Goal: Contribute content: Add original content to the website for others to see

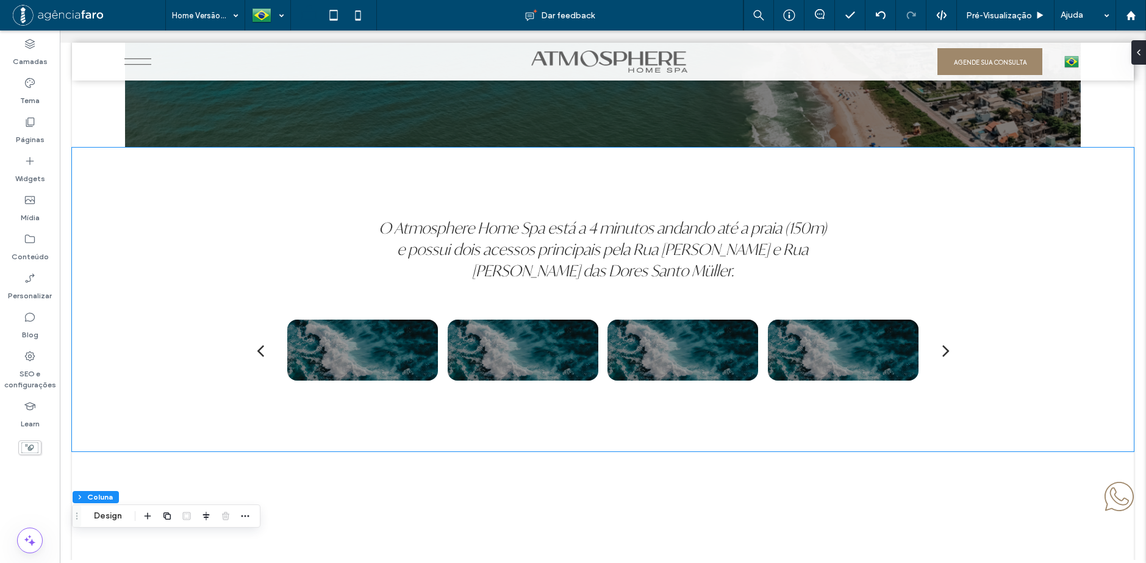
scroll to position [5230, 0]
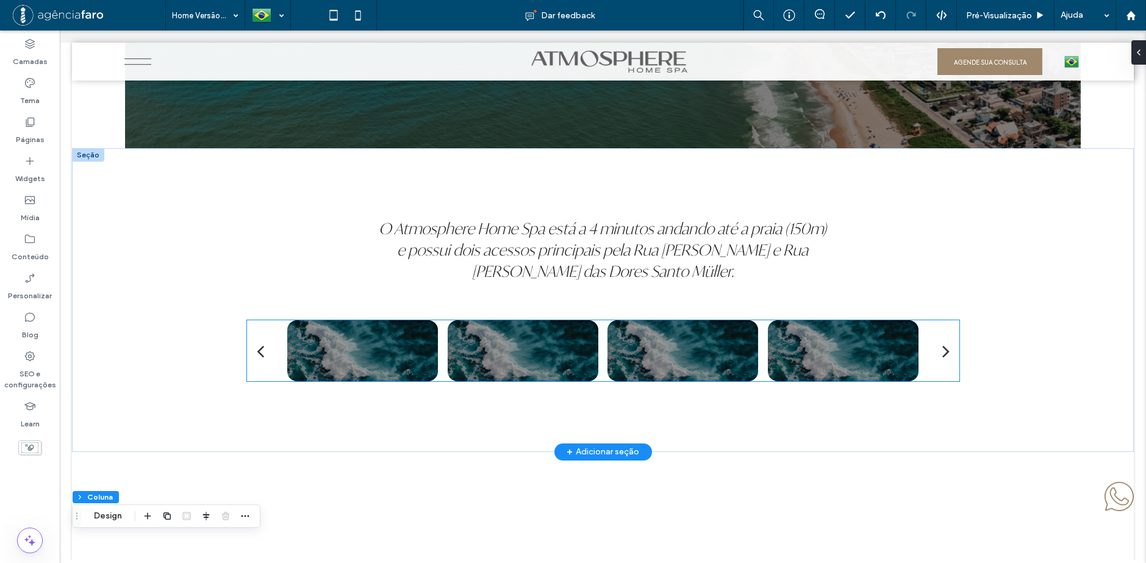
click at [624, 355] on div at bounding box center [682, 353] width 151 height 18
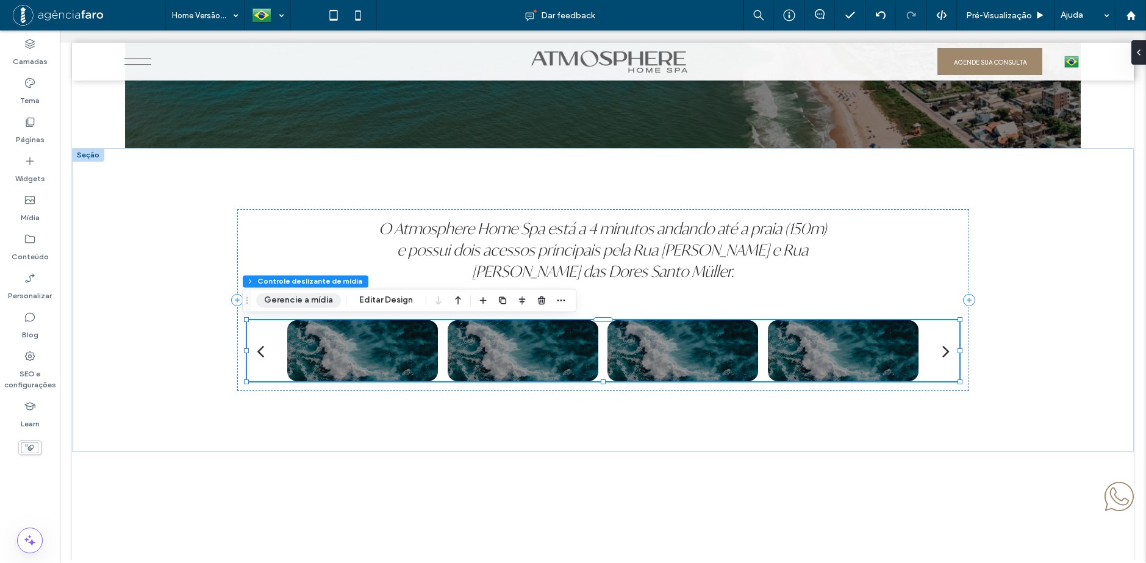
click at [297, 302] on button "Gerencie a mídia" at bounding box center [298, 300] width 85 height 15
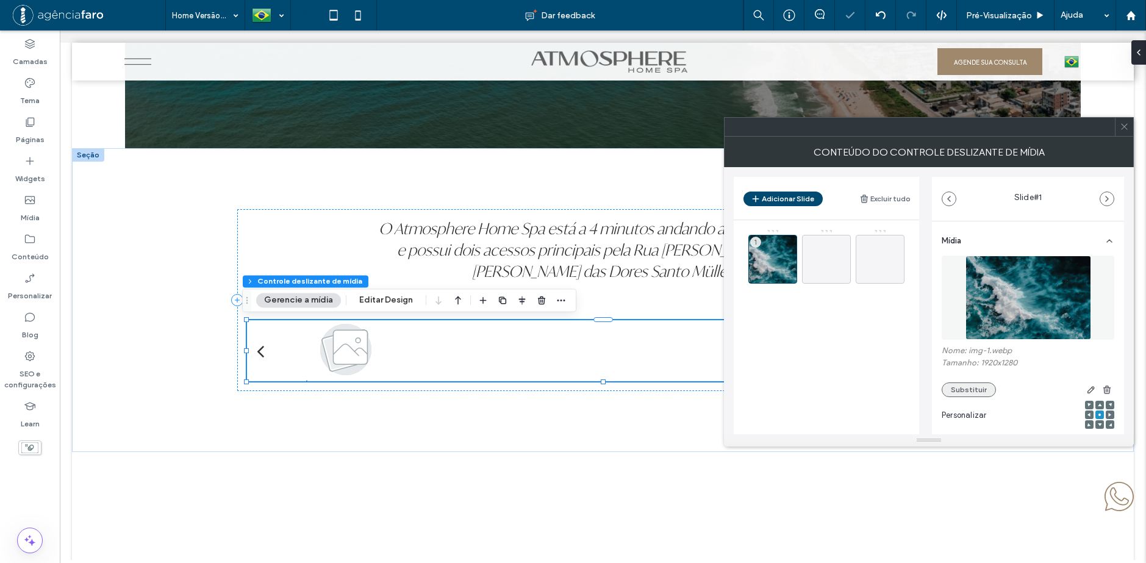
click at [950, 391] on button "Substituir" at bounding box center [968, 389] width 54 height 15
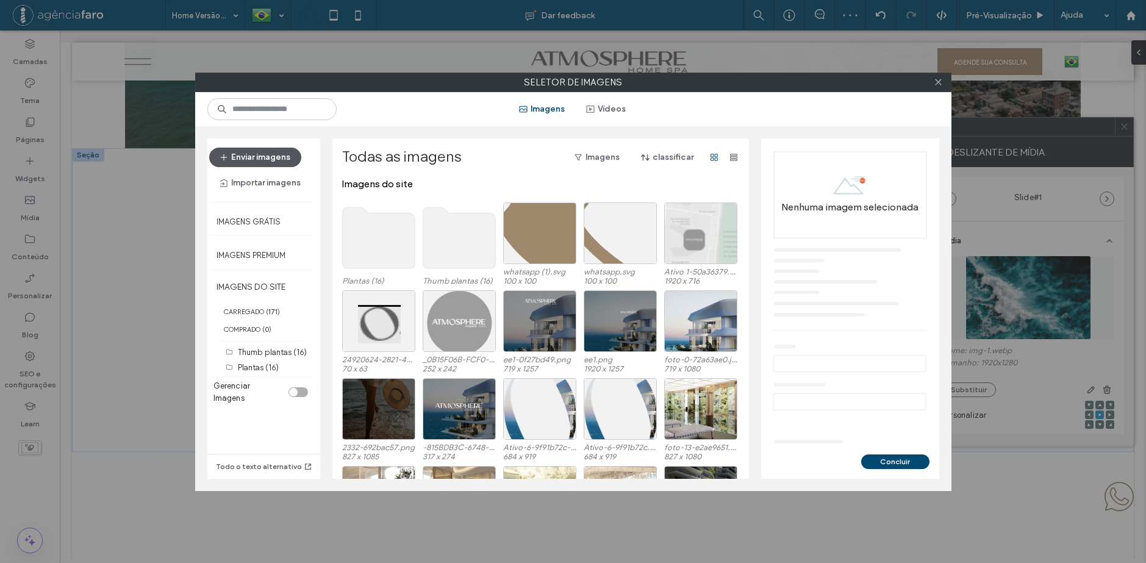
click at [244, 157] on button "Enviar imagens" at bounding box center [255, 158] width 92 height 20
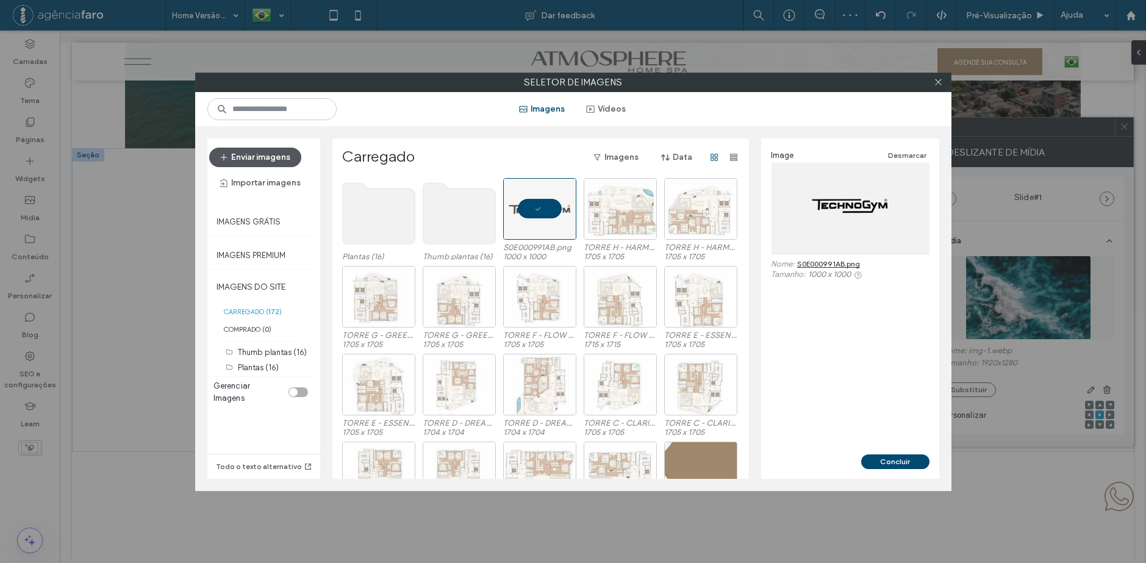
click at [266, 160] on button "Enviar imagens" at bounding box center [255, 158] width 92 height 20
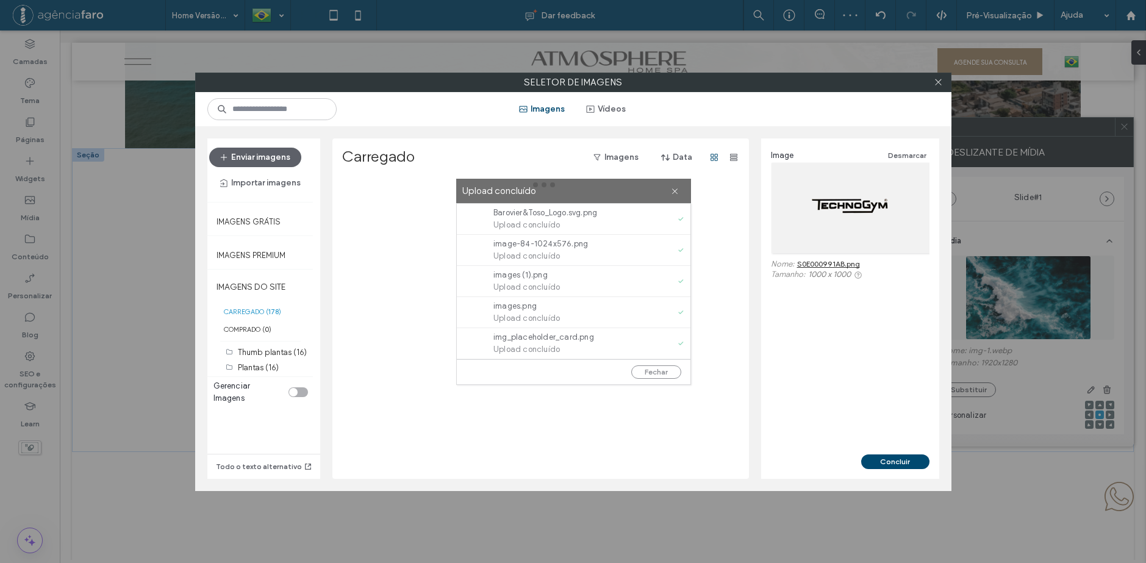
click at [679, 191] on div "Upload concluído" at bounding box center [573, 191] width 235 height 24
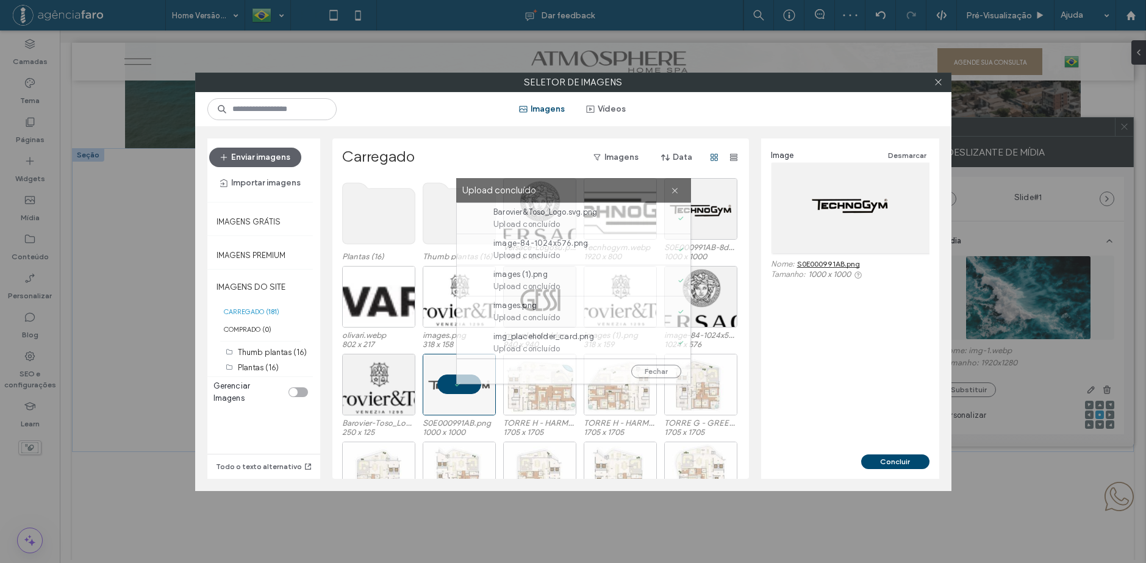
click at [684, 191] on div "Upload concluído" at bounding box center [573, 190] width 235 height 24
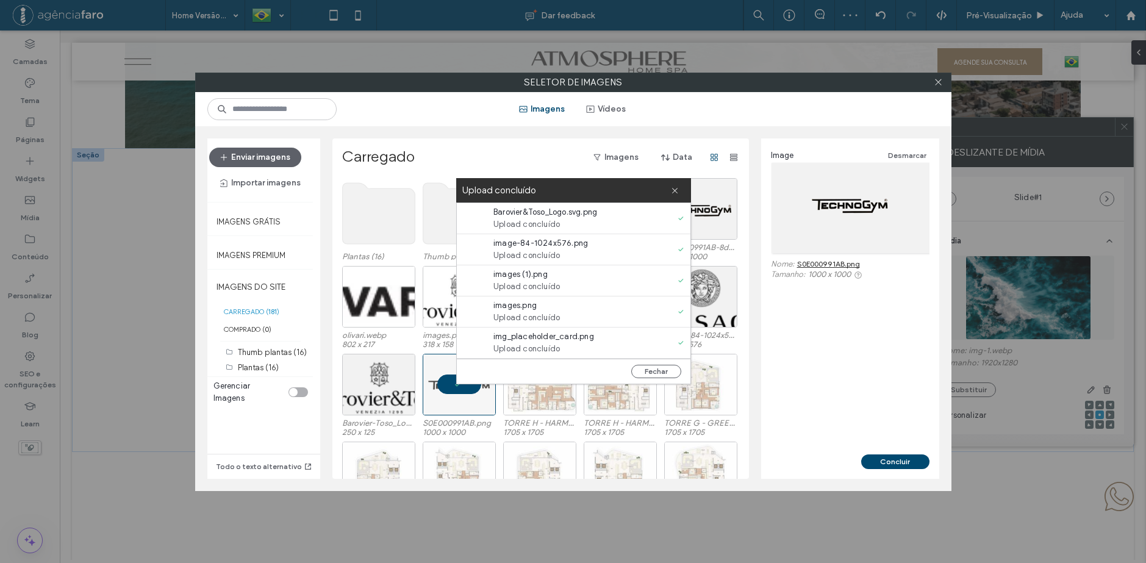
click at [676, 188] on icon at bounding box center [675, 191] width 8 height 8
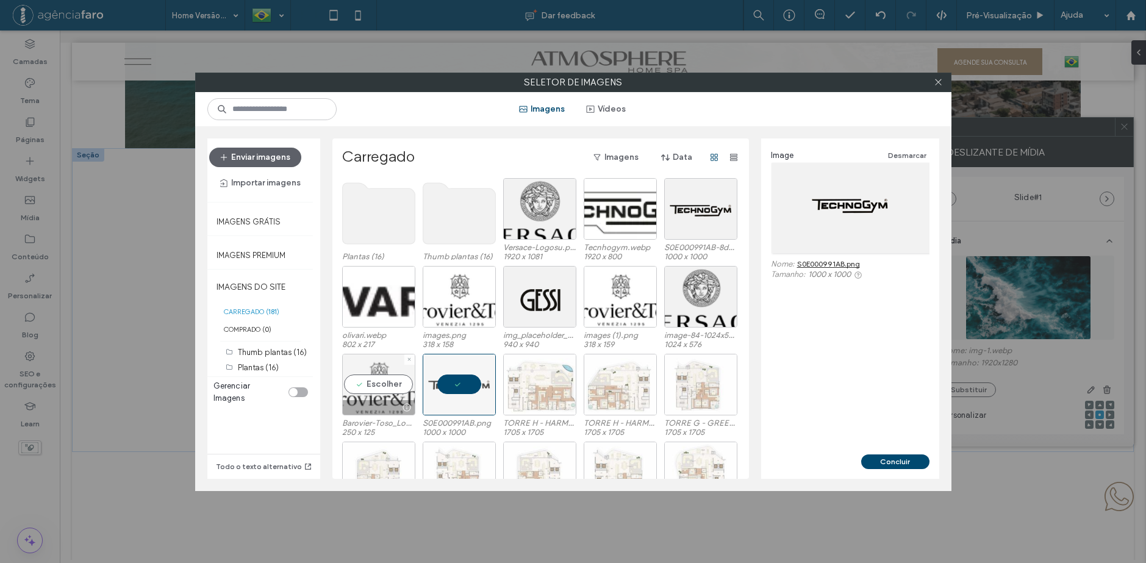
click at [373, 383] on div "Escolher" at bounding box center [378, 385] width 73 height 62
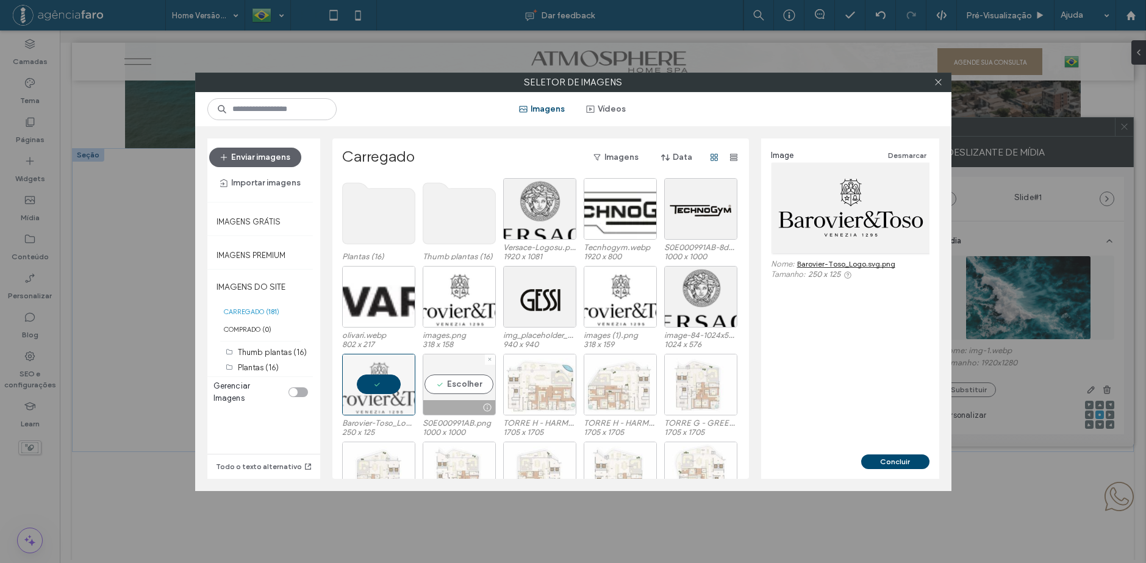
click at [451, 382] on div "Escolher" at bounding box center [459, 385] width 73 height 62
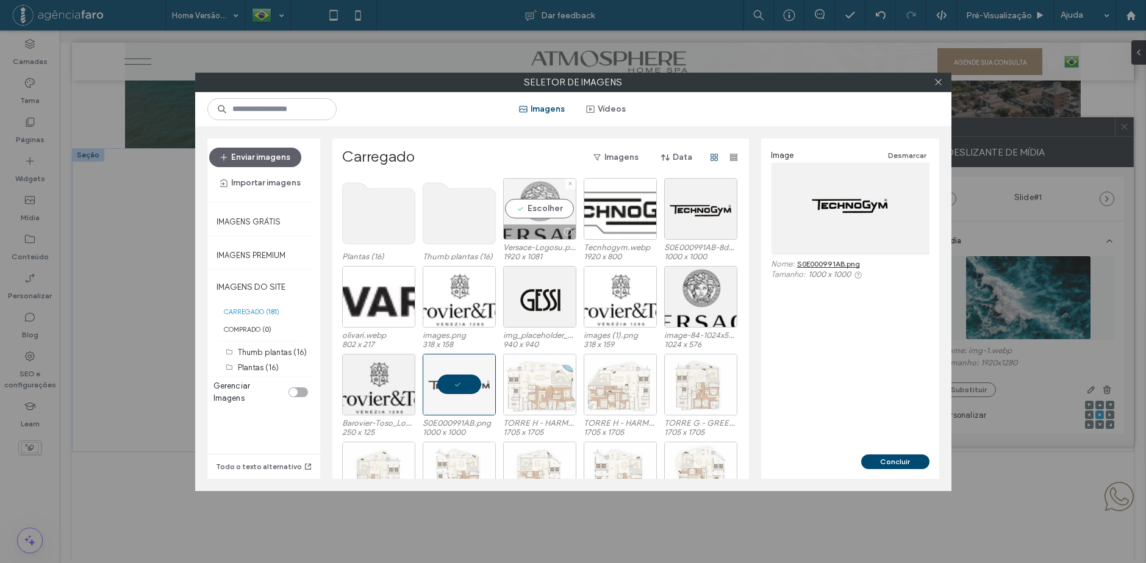
click at [537, 210] on div "Escolher" at bounding box center [539, 209] width 73 height 62
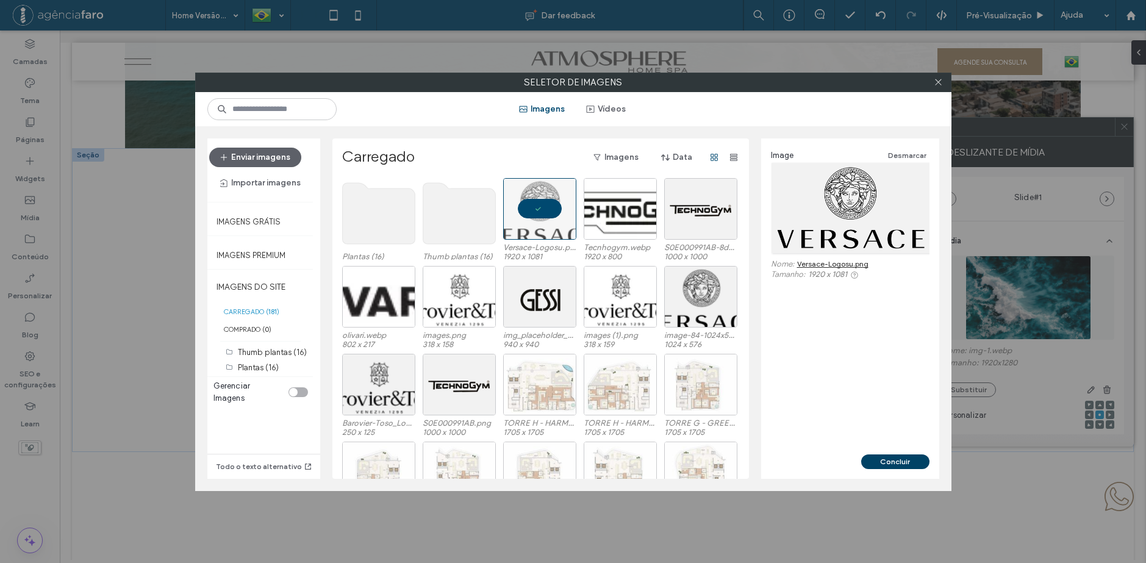
click at [882, 463] on button "Concluir" at bounding box center [895, 461] width 68 height 15
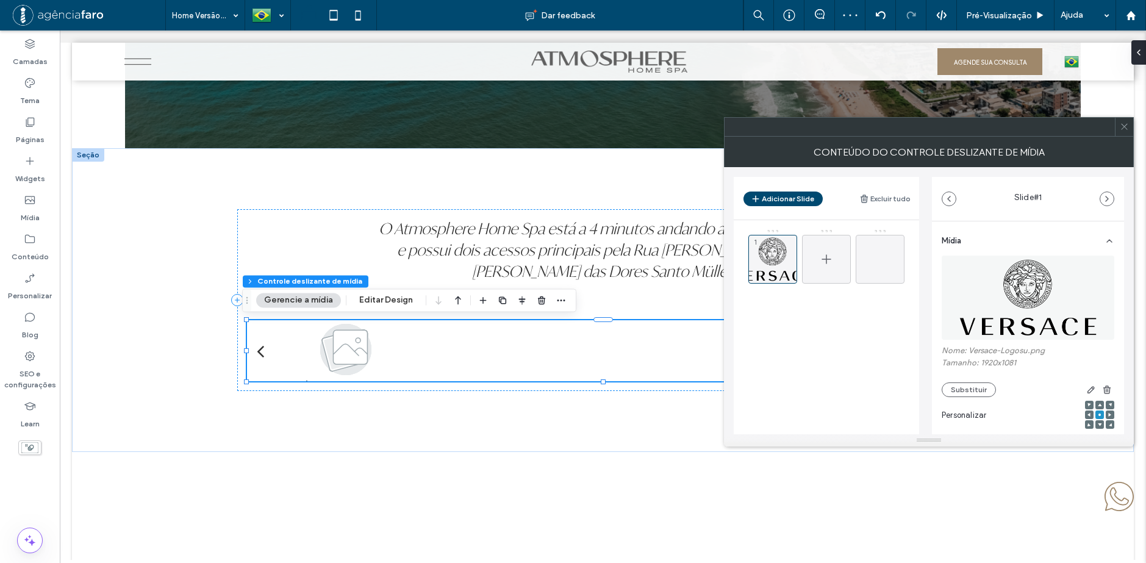
click at [832, 257] on icon at bounding box center [826, 259] width 15 height 15
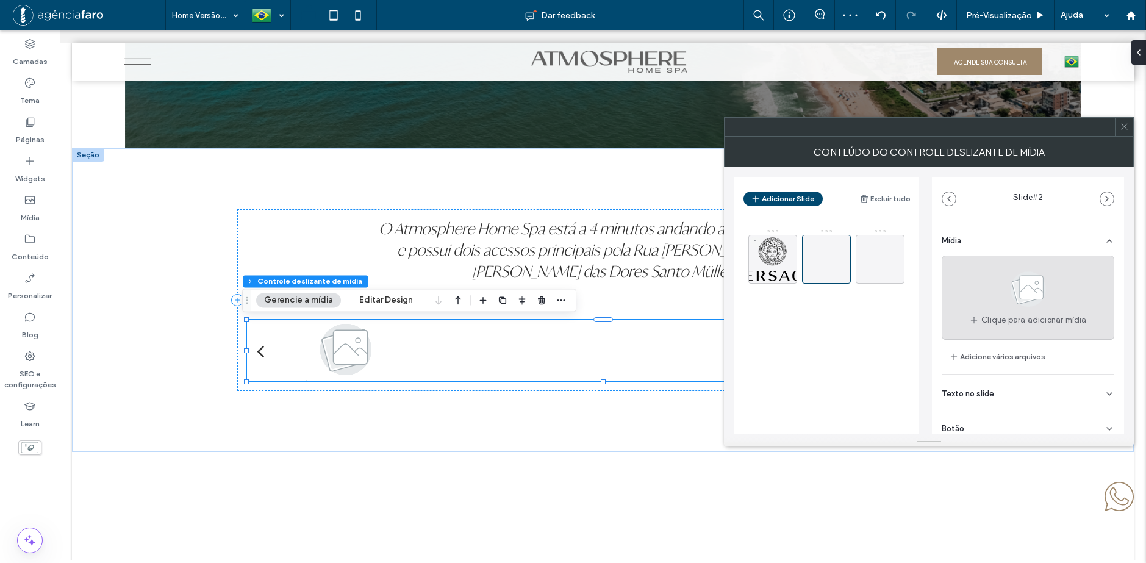
click at [986, 312] on div "Clique para adicionar mídia" at bounding box center [1027, 297] width 173 height 84
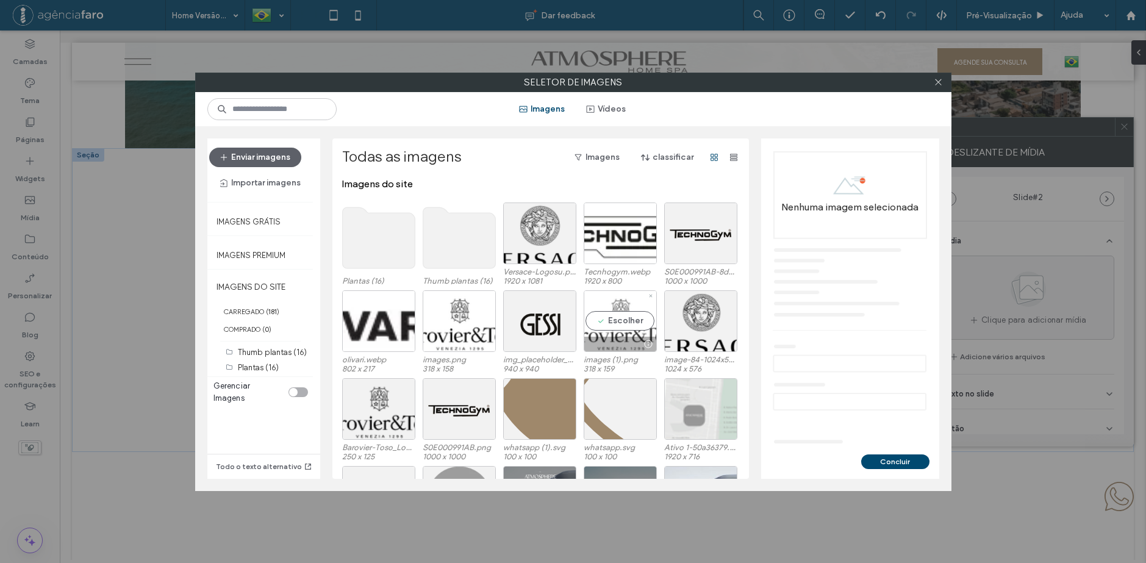
click at [628, 321] on div "Escolher" at bounding box center [619, 321] width 73 height 62
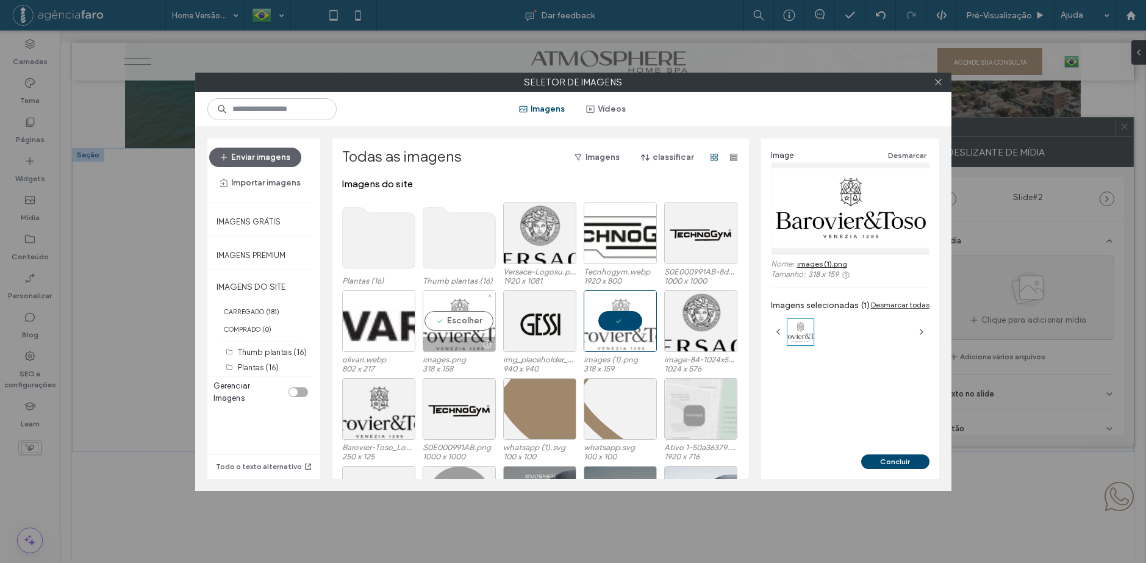
click at [459, 321] on div "Escolher" at bounding box center [459, 321] width 73 height 62
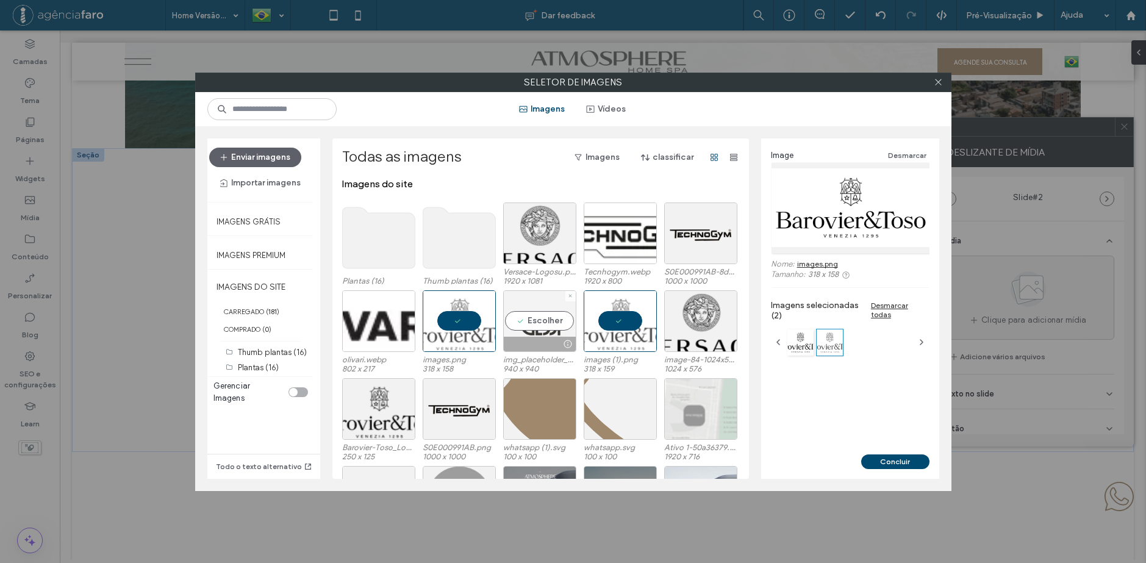
click at [522, 321] on div "Escolher" at bounding box center [539, 321] width 73 height 62
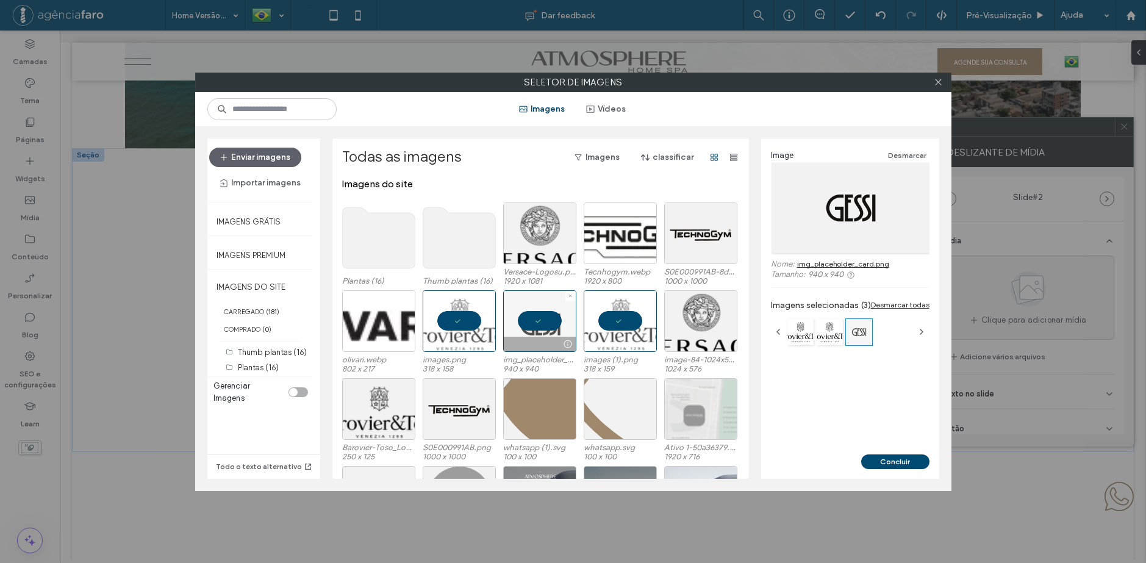
click at [532, 318] on div at bounding box center [539, 321] width 73 height 62
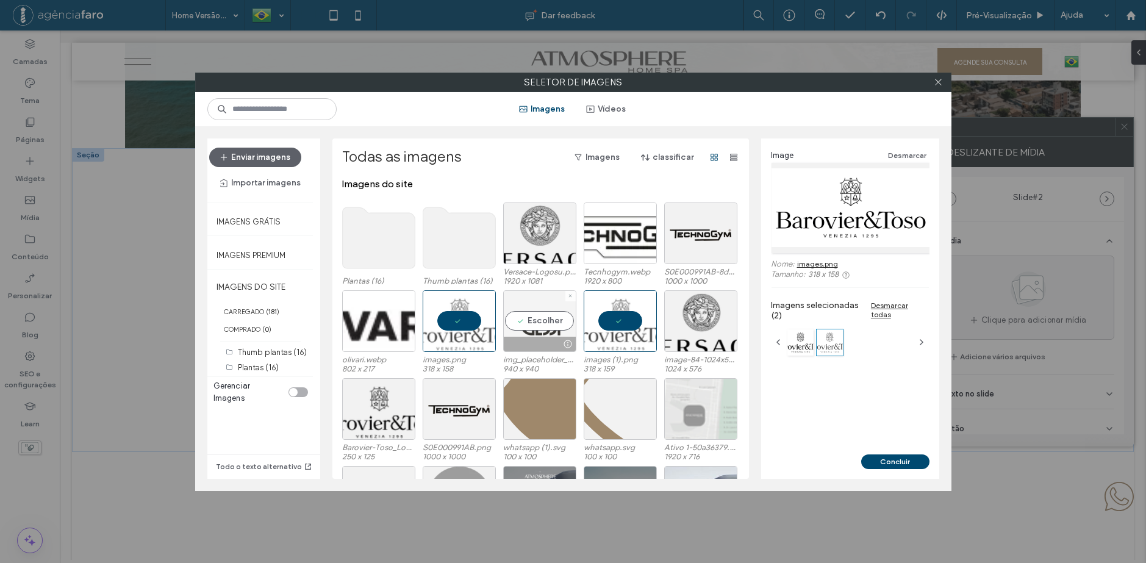
click at [533, 318] on div "Escolher" at bounding box center [539, 321] width 73 height 62
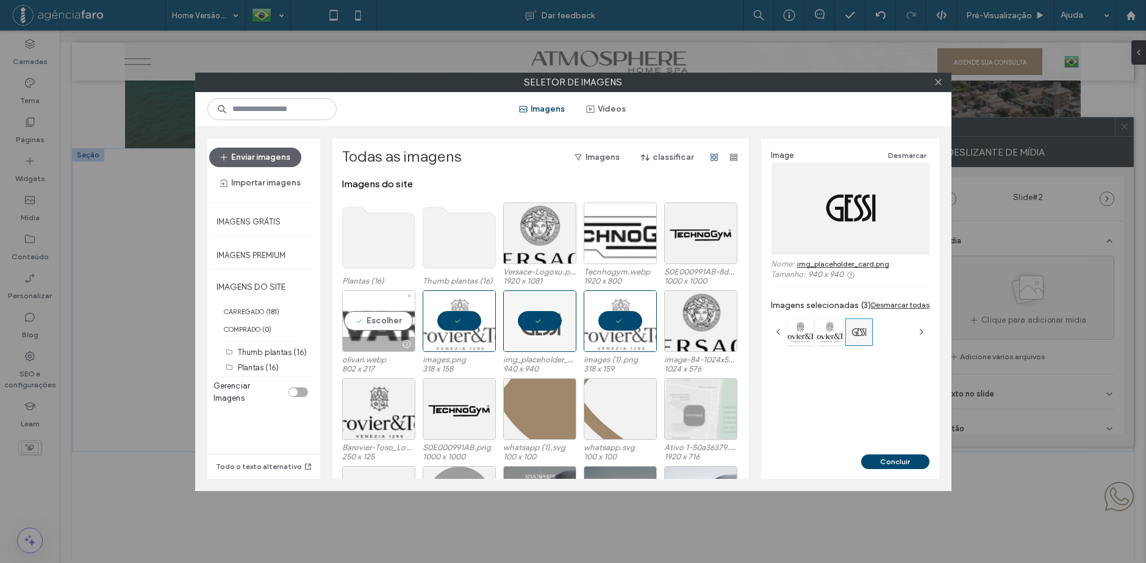
click at [379, 327] on div "Escolher" at bounding box center [378, 321] width 73 height 62
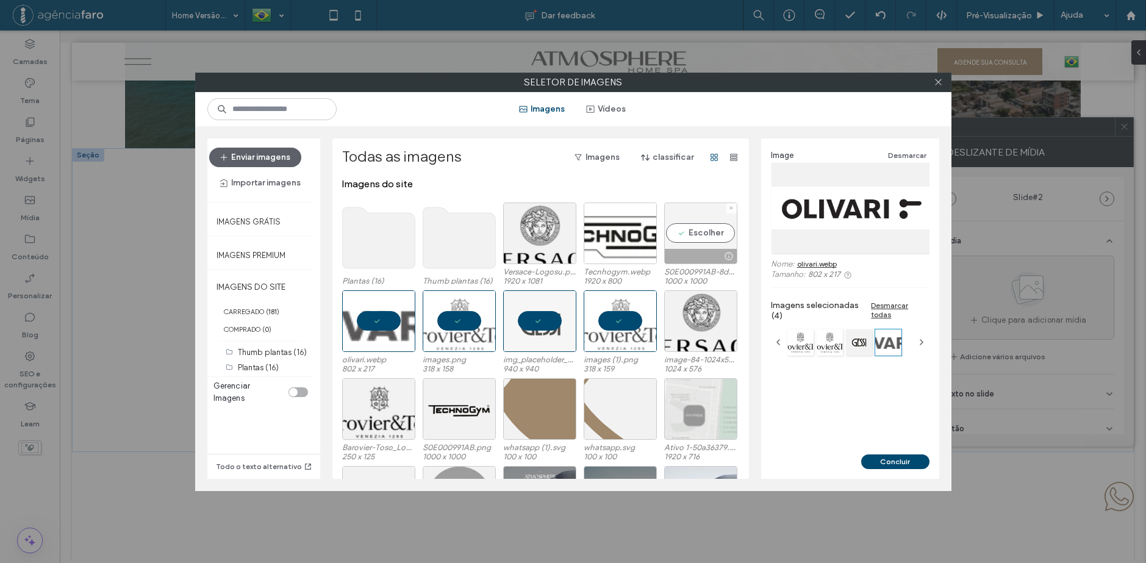
click at [680, 235] on div "Escolher" at bounding box center [700, 233] width 73 height 62
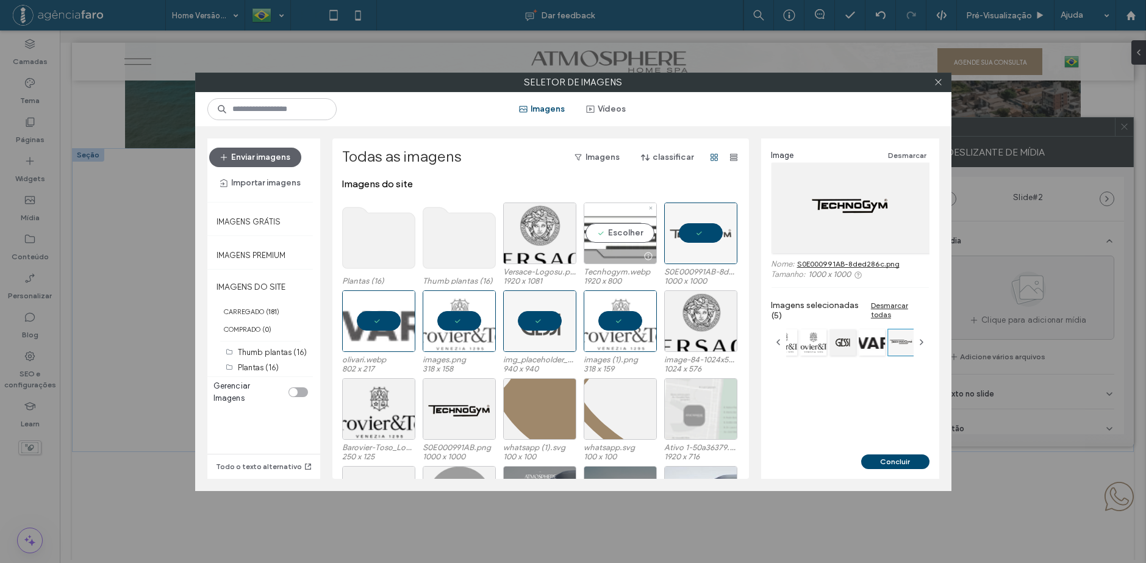
click at [606, 239] on div "Escolher" at bounding box center [619, 233] width 73 height 62
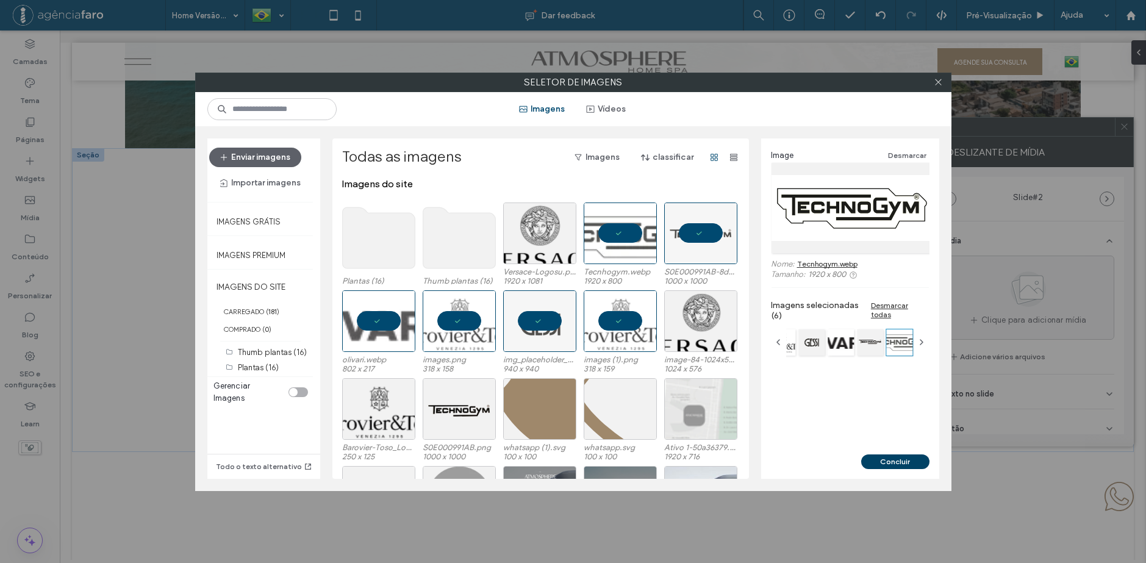
click at [877, 459] on button "Concluir" at bounding box center [895, 461] width 68 height 15
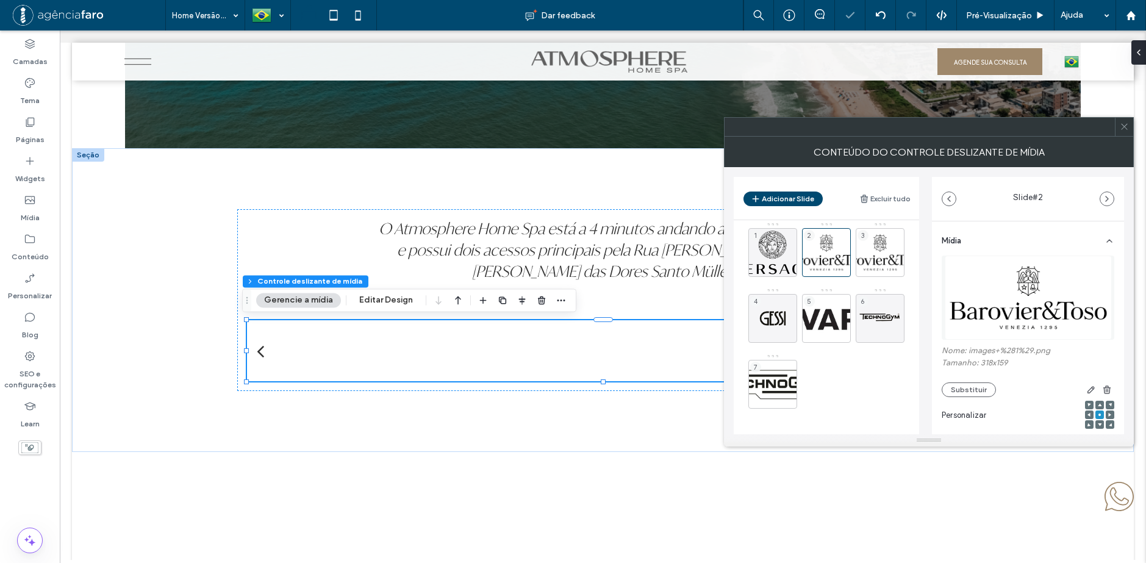
scroll to position [9, 0]
click at [767, 240] on div "1" at bounding box center [772, 250] width 49 height 49
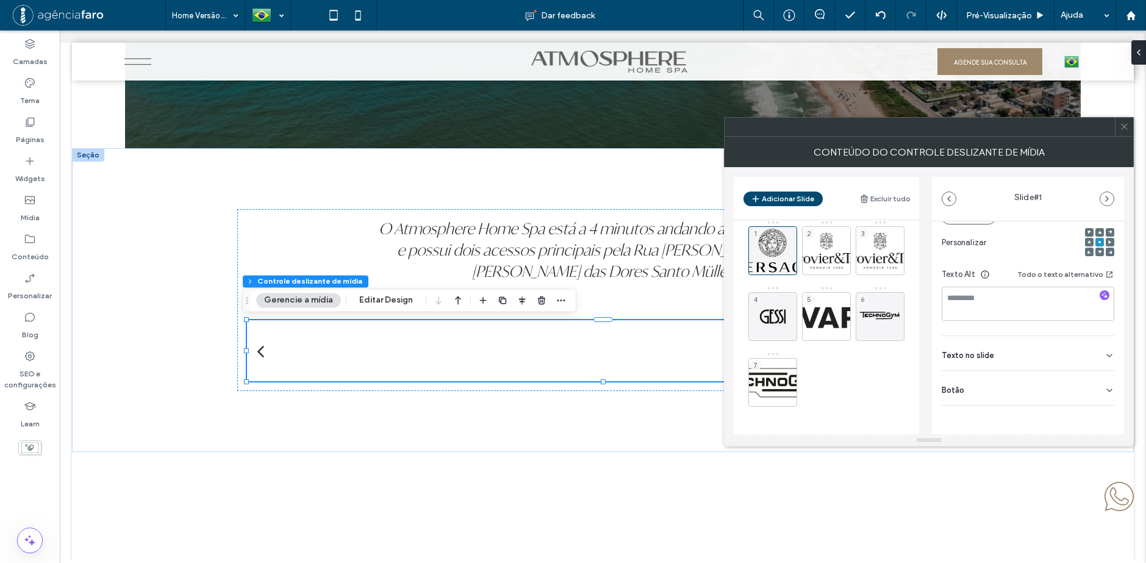
click at [1041, 385] on div "Botão" at bounding box center [1027, 388] width 173 height 34
click at [821, 247] on div "2" at bounding box center [826, 250] width 49 height 49
drag, startPoint x: 1069, startPoint y: 390, endPoint x: 1075, endPoint y: 396, distance: 7.8
click at [1071, 394] on div "Botão" at bounding box center [1027, 388] width 173 height 34
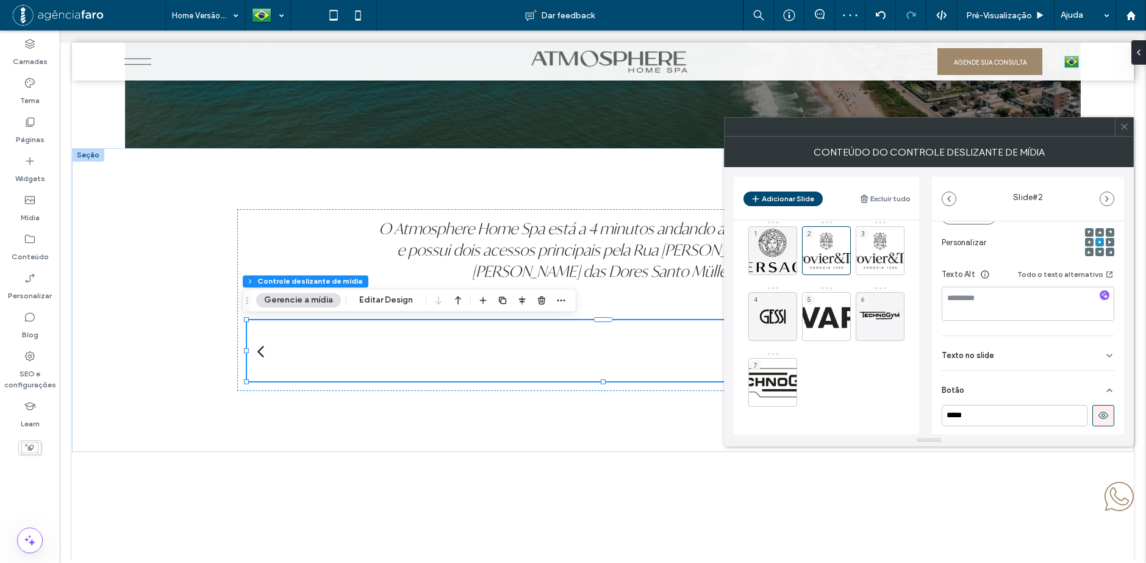
click at [1097, 418] on icon at bounding box center [1102, 415] width 11 height 11
click at [880, 250] on div "3" at bounding box center [879, 250] width 49 height 49
drag, startPoint x: 1082, startPoint y: 388, endPoint x: 1091, endPoint y: 398, distance: 12.5
click at [1082, 388] on div "Botão" at bounding box center [1027, 388] width 173 height 34
click at [1099, 415] on icon at bounding box center [1102, 415] width 11 height 11
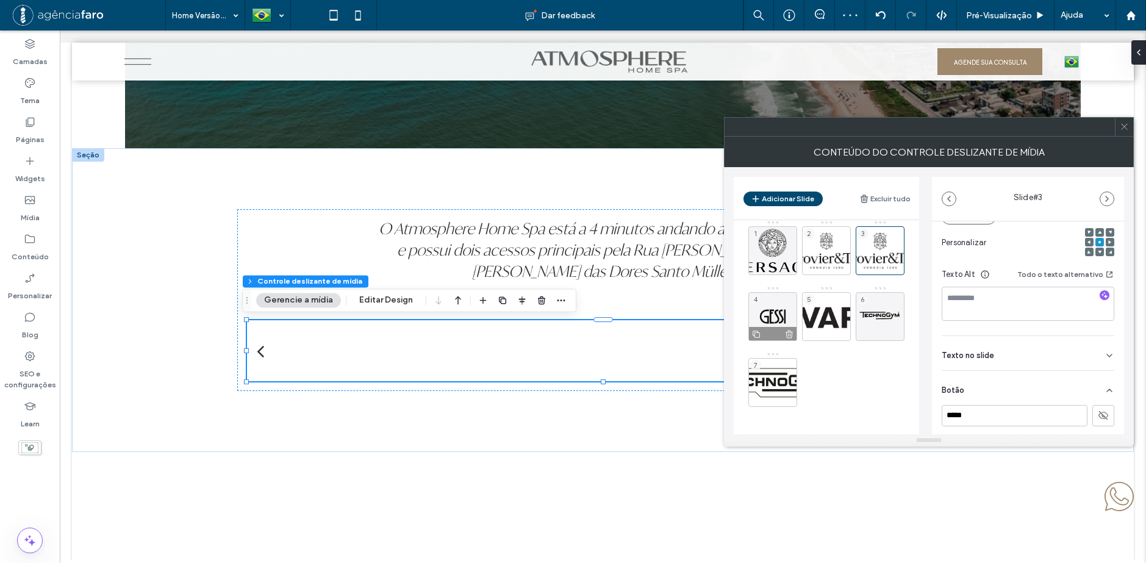
click at [761, 318] on div "4" at bounding box center [772, 316] width 49 height 49
click at [1089, 384] on div "Botão" at bounding box center [1027, 388] width 173 height 34
click at [1102, 412] on button at bounding box center [1103, 415] width 22 height 21
click at [800, 316] on div "1 2 3 4 5 6 7" at bounding box center [833, 316] width 171 height 193
click at [811, 314] on div "5" at bounding box center [826, 316] width 49 height 49
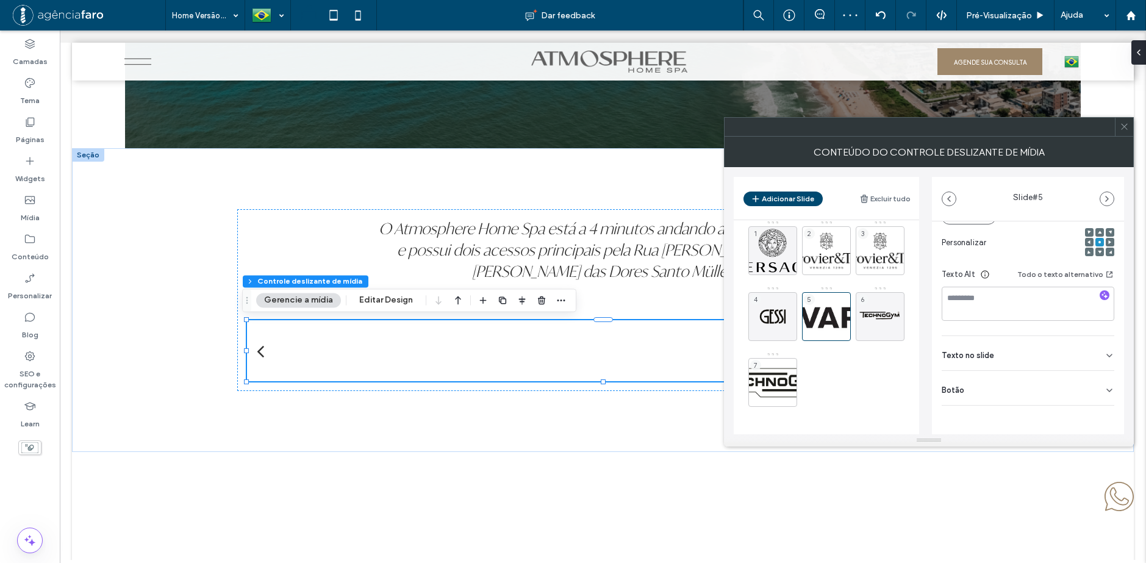
drag, startPoint x: 1091, startPoint y: 387, endPoint x: 1092, endPoint y: 393, distance: 6.2
click at [1091, 388] on div "Botão" at bounding box center [1027, 388] width 173 height 34
drag, startPoint x: 1100, startPoint y: 416, endPoint x: 1021, endPoint y: 398, distance: 81.9
click at [1100, 416] on icon at bounding box center [1102, 415] width 11 height 11
drag, startPoint x: 883, startPoint y: 302, endPoint x: 919, endPoint y: 311, distance: 37.0
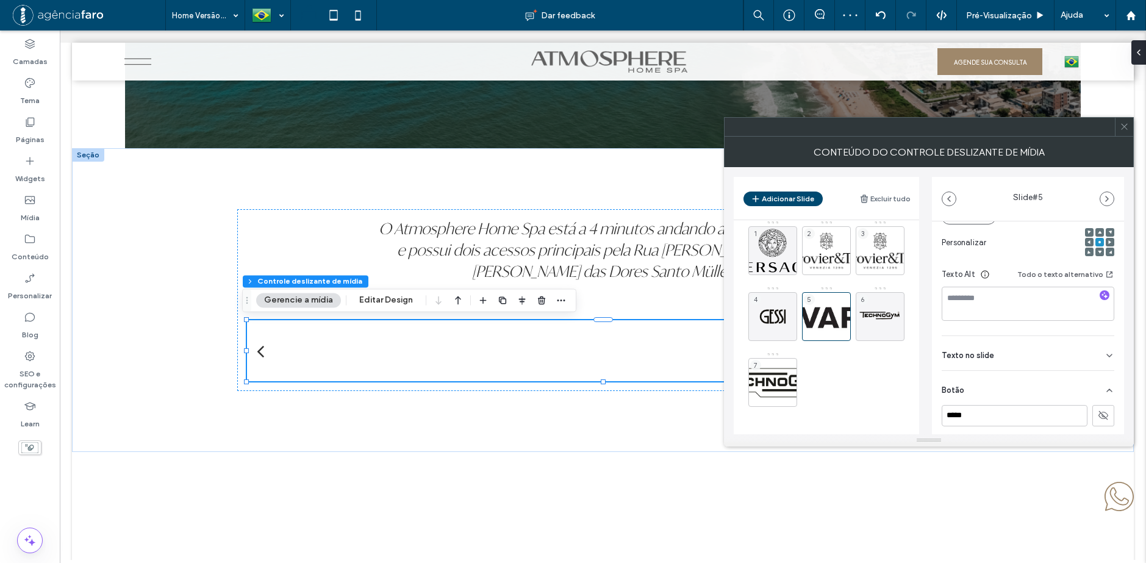
click at [883, 303] on div "6" at bounding box center [879, 316] width 49 height 49
click at [1093, 381] on div "Botão" at bounding box center [1027, 388] width 173 height 34
click at [1099, 413] on icon at bounding box center [1102, 415] width 11 height 11
click at [761, 383] on div "7" at bounding box center [772, 382] width 49 height 49
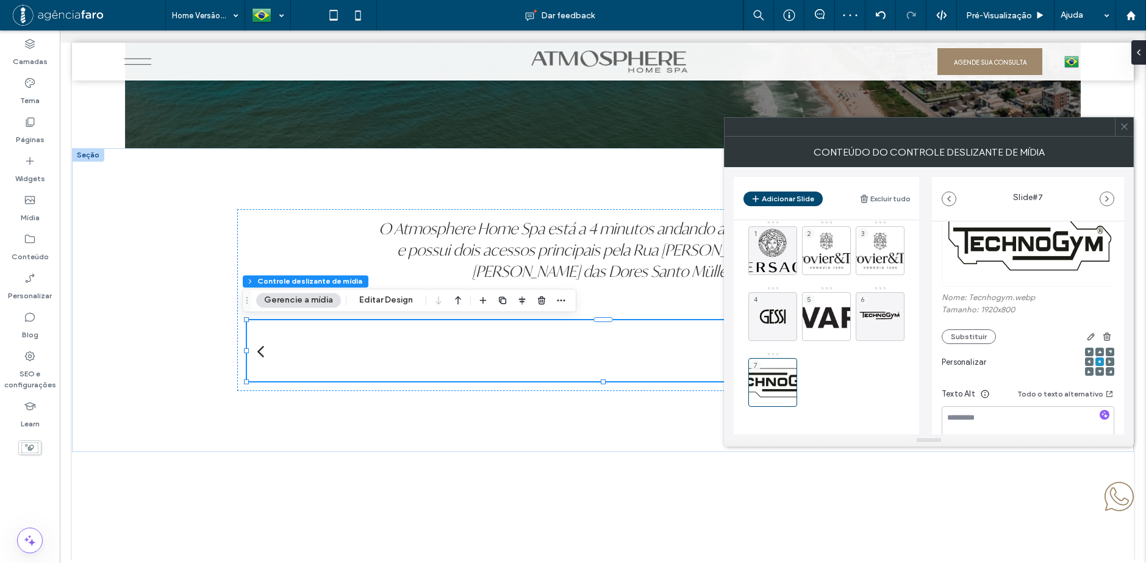
scroll to position [122, 0]
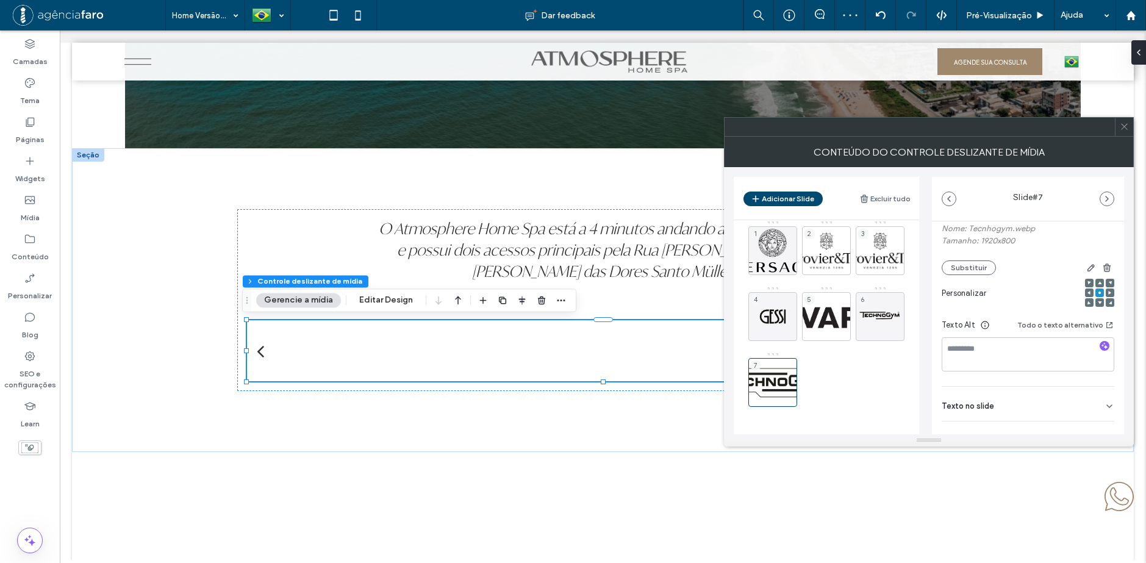
click at [1079, 402] on div "Texto no slide" at bounding box center [1027, 404] width 173 height 34
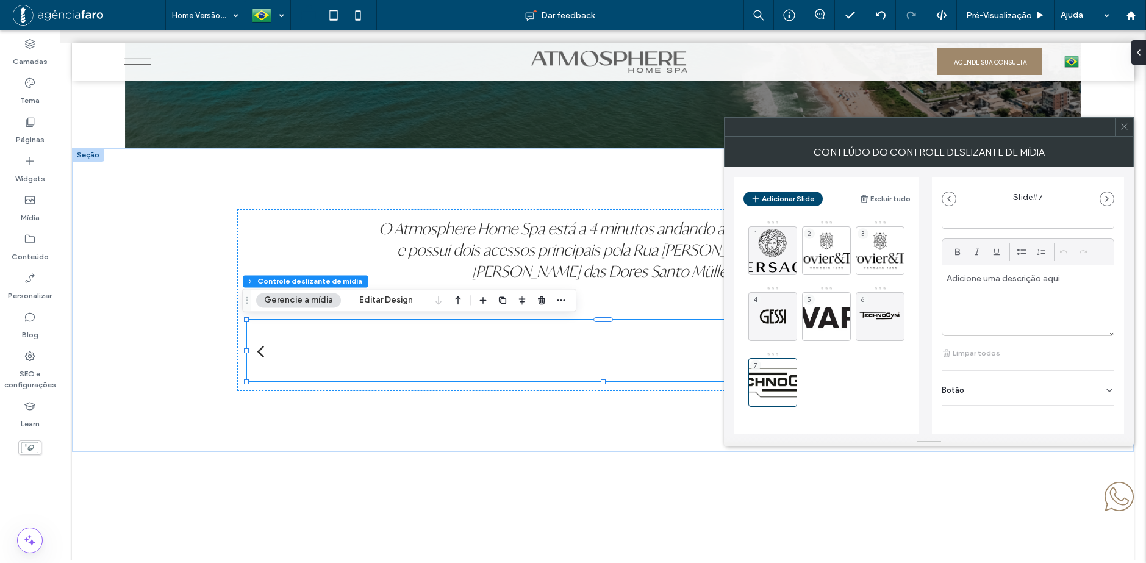
click at [1096, 390] on div "Botão" at bounding box center [1027, 388] width 173 height 34
click at [1099, 408] on button at bounding box center [1103, 415] width 22 height 21
click at [867, 312] on div "6" at bounding box center [879, 316] width 49 height 49
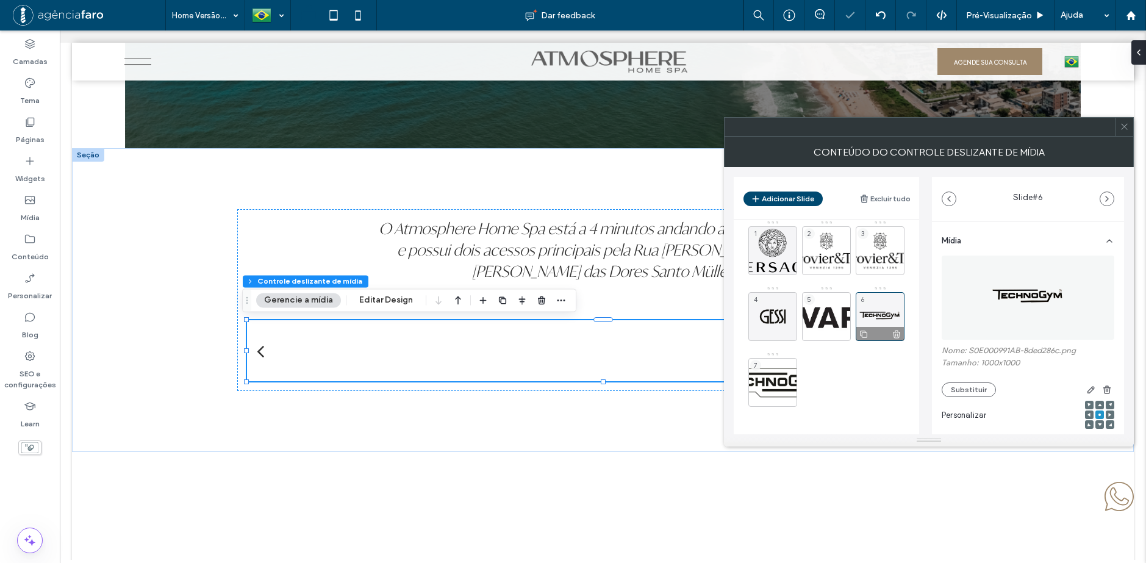
click at [899, 333] on icon at bounding box center [896, 334] width 10 height 11
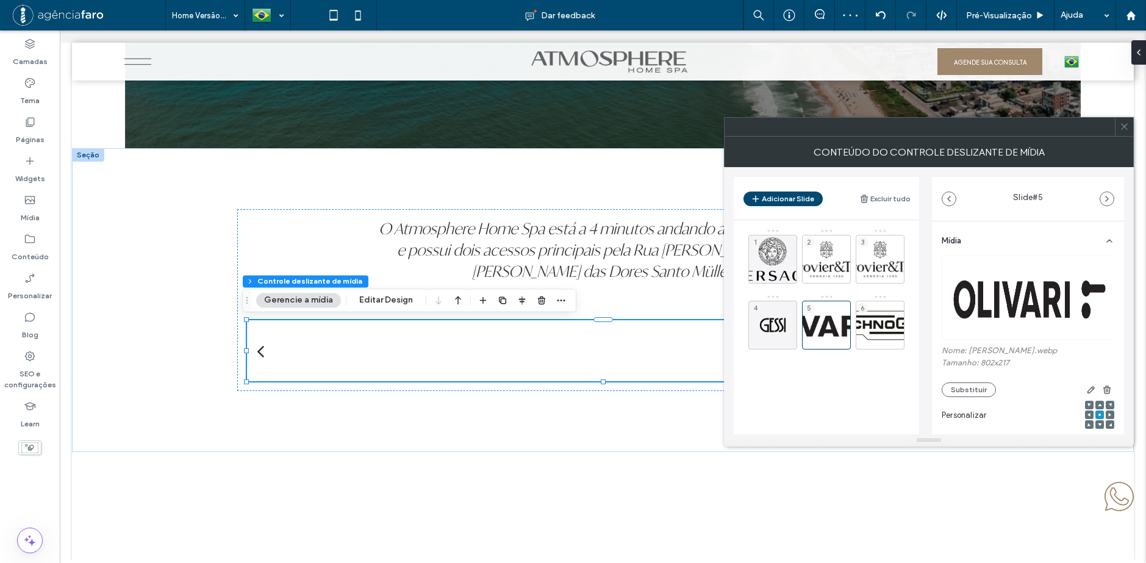
click at [1124, 124] on icon at bounding box center [1123, 126] width 9 height 9
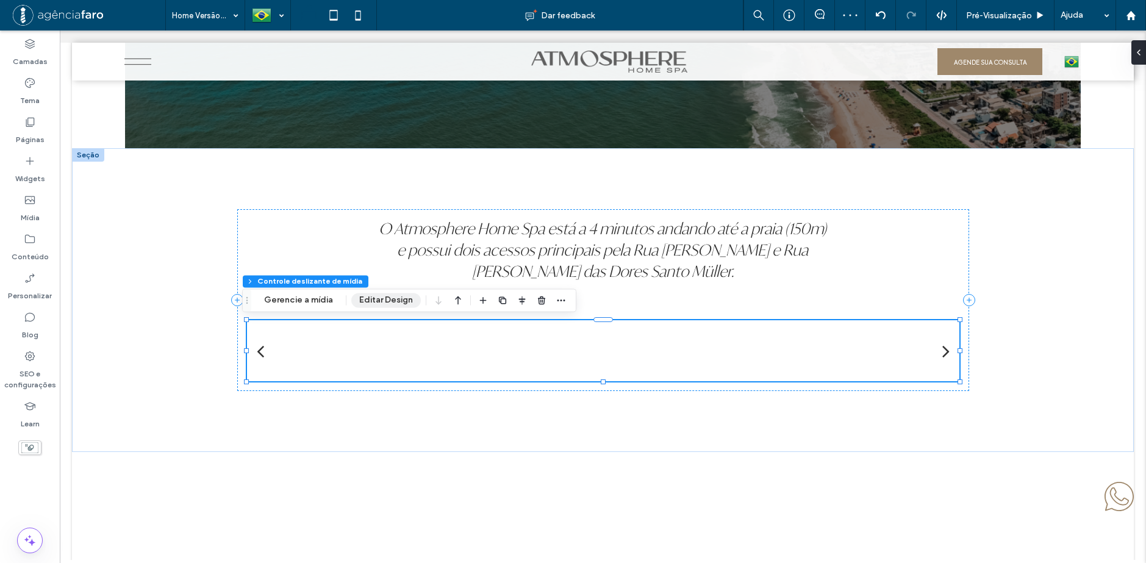
click at [388, 296] on button "Editar Design" at bounding box center [386, 300] width 70 height 15
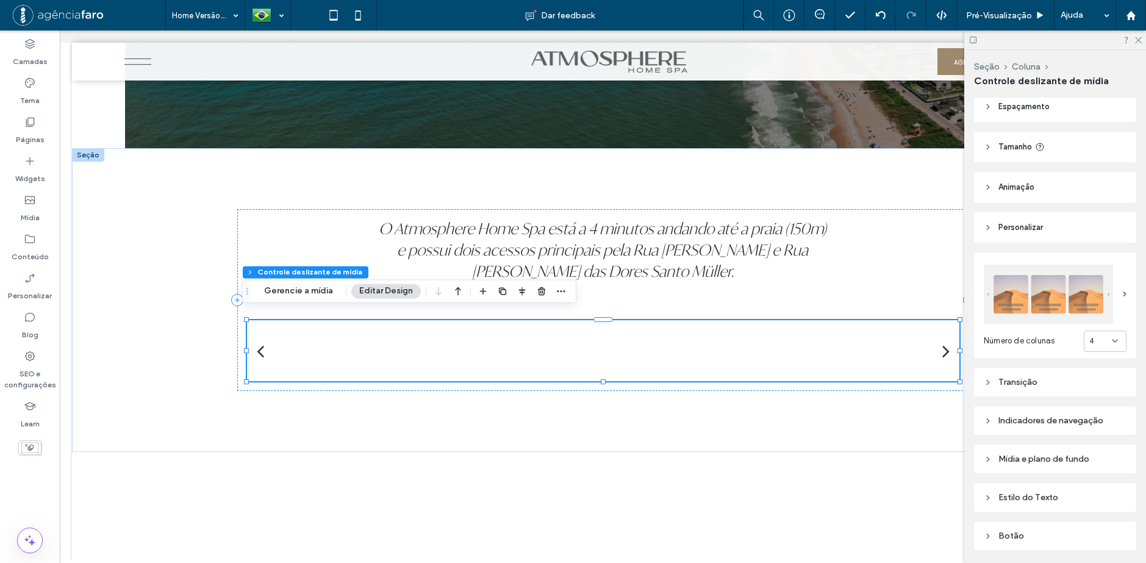
scroll to position [123, 0]
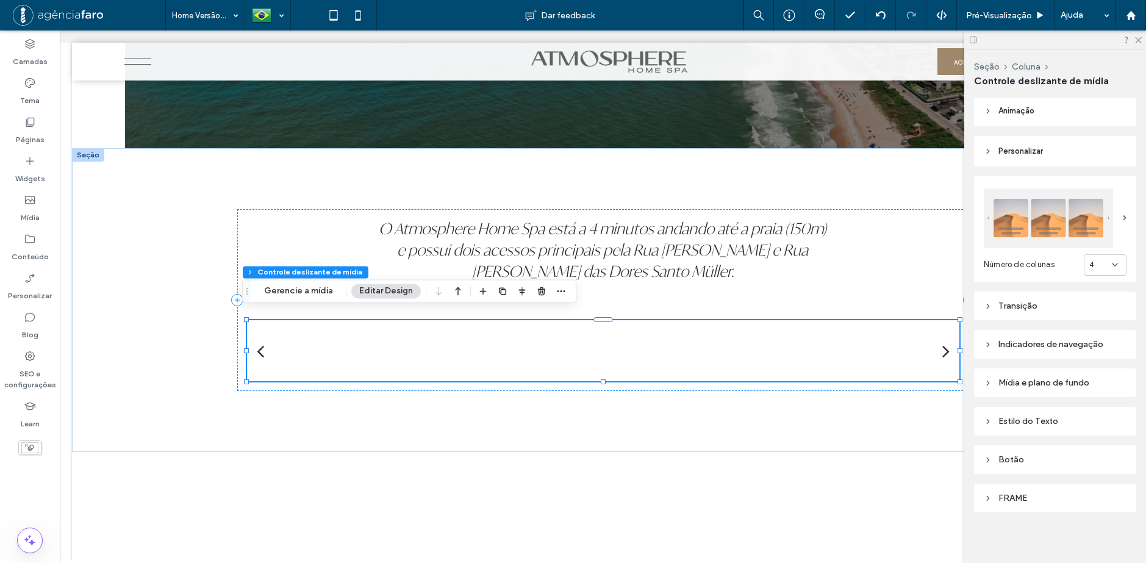
drag, startPoint x: 1054, startPoint y: 341, endPoint x: 1049, endPoint y: 355, distance: 14.7
click at [1049, 354] on div "Indicadores de navegação" at bounding box center [1055, 344] width 162 height 29
click at [1052, 377] on div "Mídia e plano de fundo" at bounding box center [1054, 382] width 143 height 10
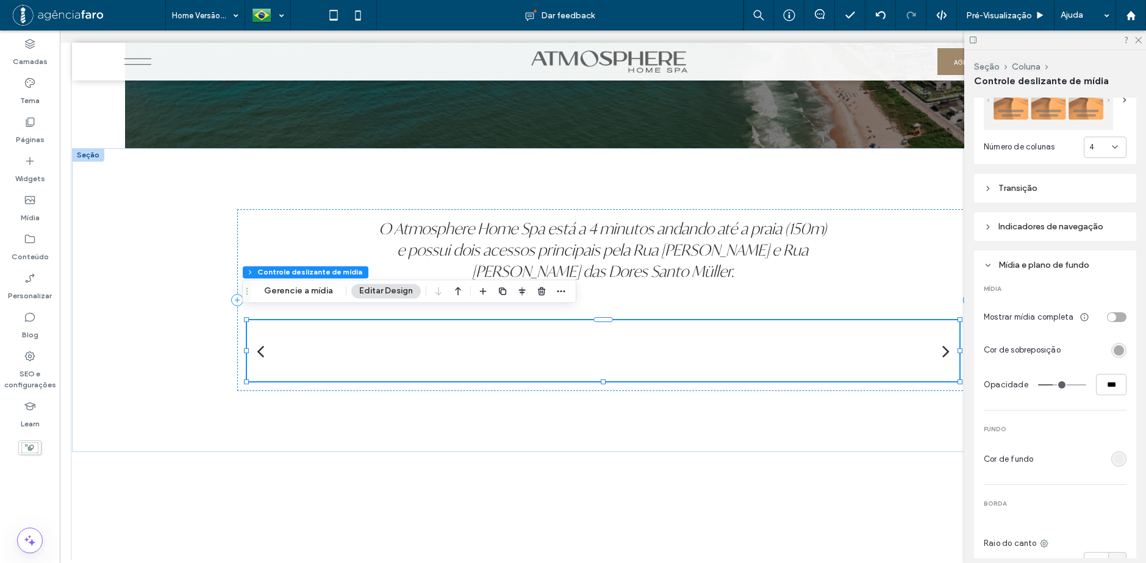
scroll to position [244, 0]
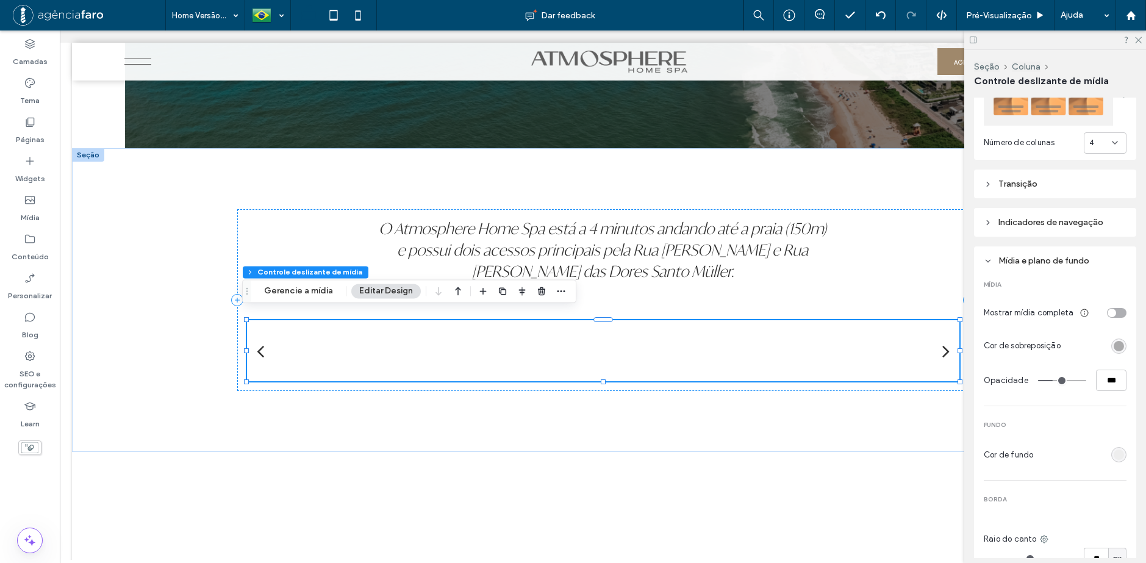
click at [1118, 310] on div "toggle" at bounding box center [1117, 313] width 20 height 10
click at [720, 415] on div "O Atmosphere Home Spa está a 4 minutos andando até a praia (150m) e possui dois…" at bounding box center [603, 300] width 732 height 304
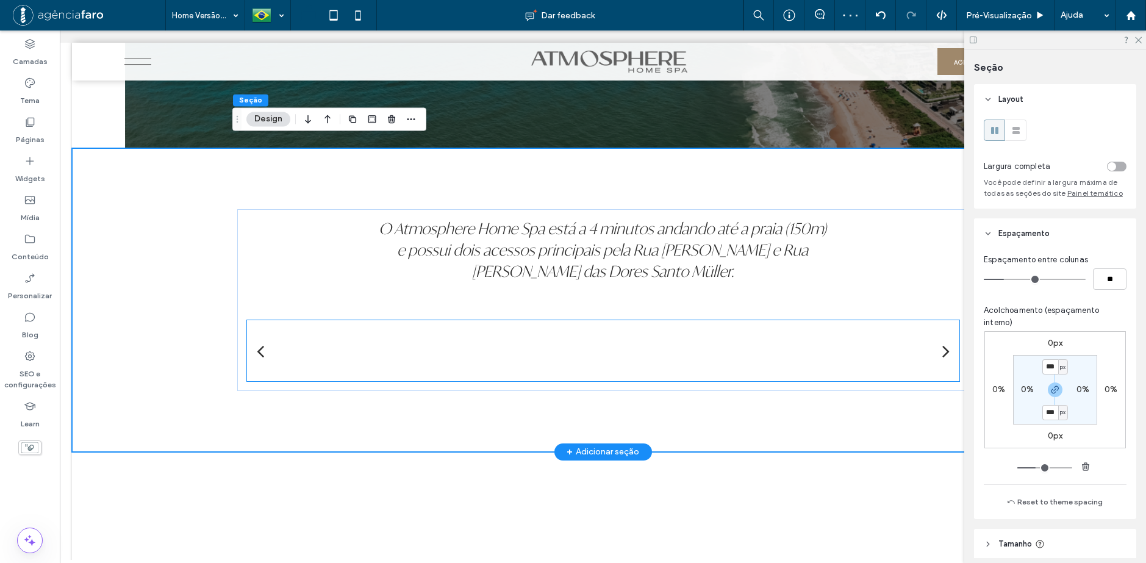
click at [851, 302] on div at bounding box center [603, 292] width 602 height 18
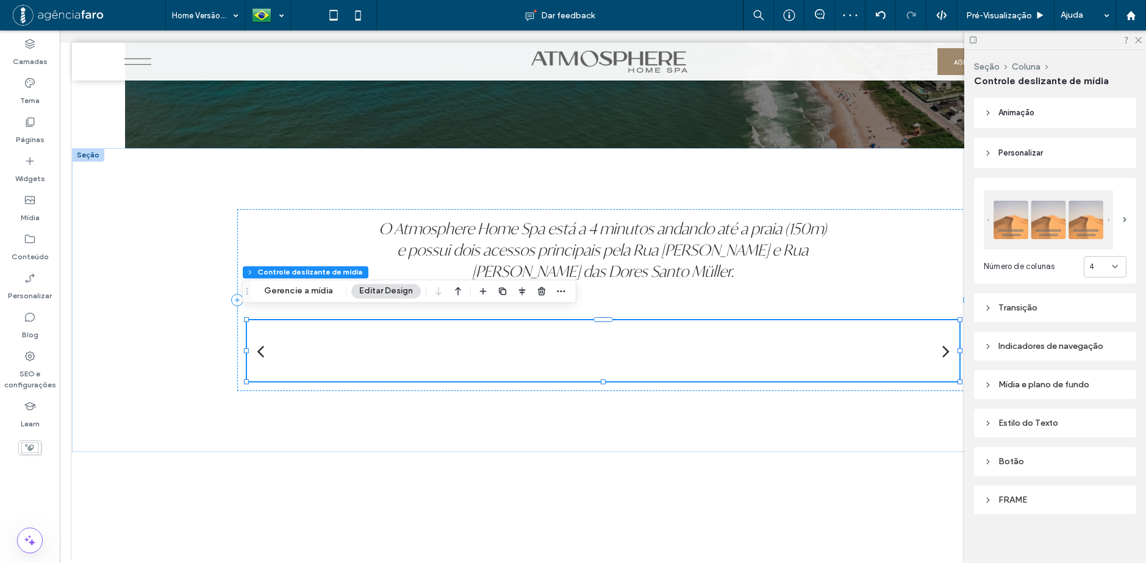
scroll to position [123, 0]
click at [1074, 385] on div "Mídia e plano de fundo" at bounding box center [1054, 382] width 143 height 10
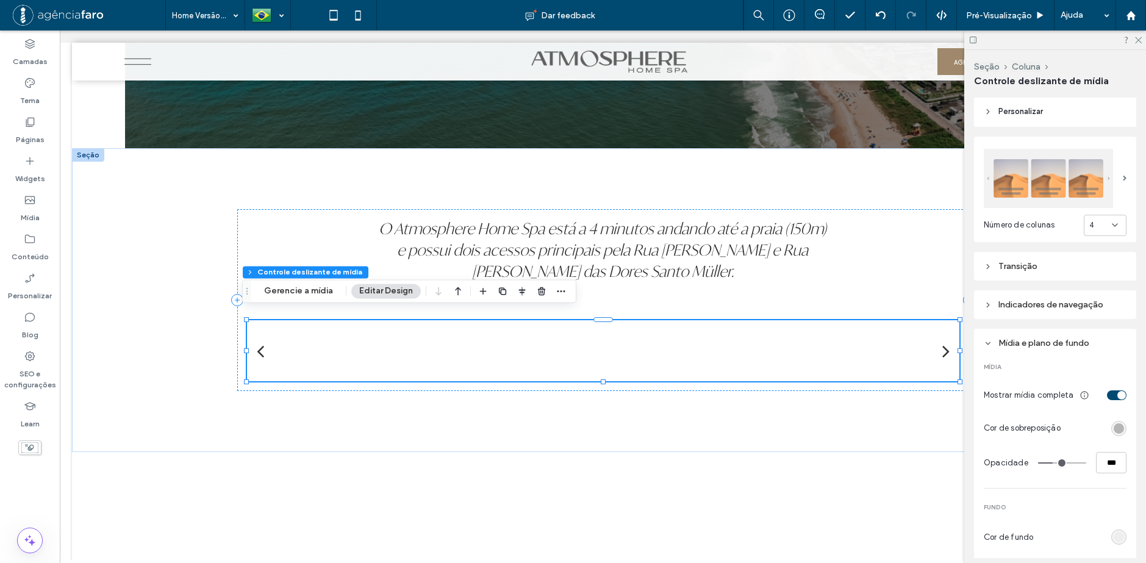
scroll to position [184, 0]
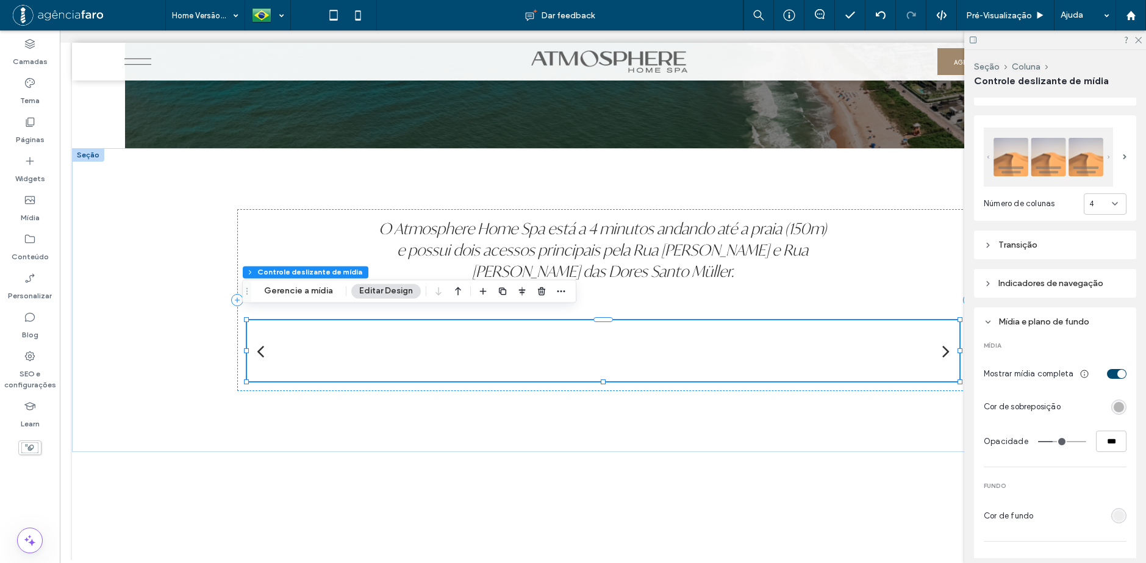
click at [1114, 404] on div "rgba(0, 0, 0, 0.3)" at bounding box center [1118, 407] width 10 height 10
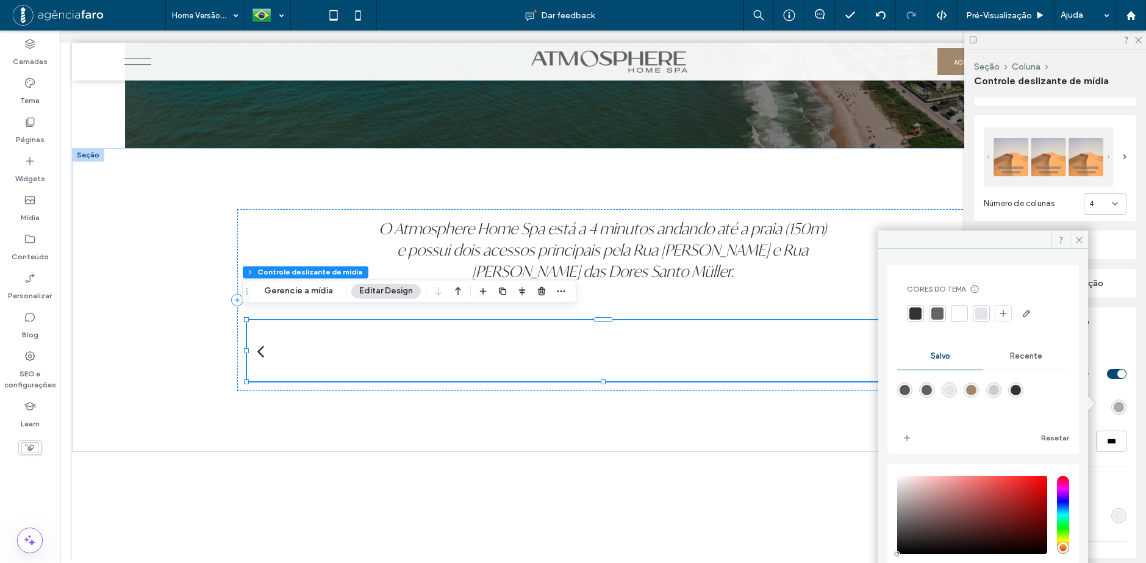
click at [960, 313] on div at bounding box center [959, 313] width 12 height 12
type input "***"
type input "****"
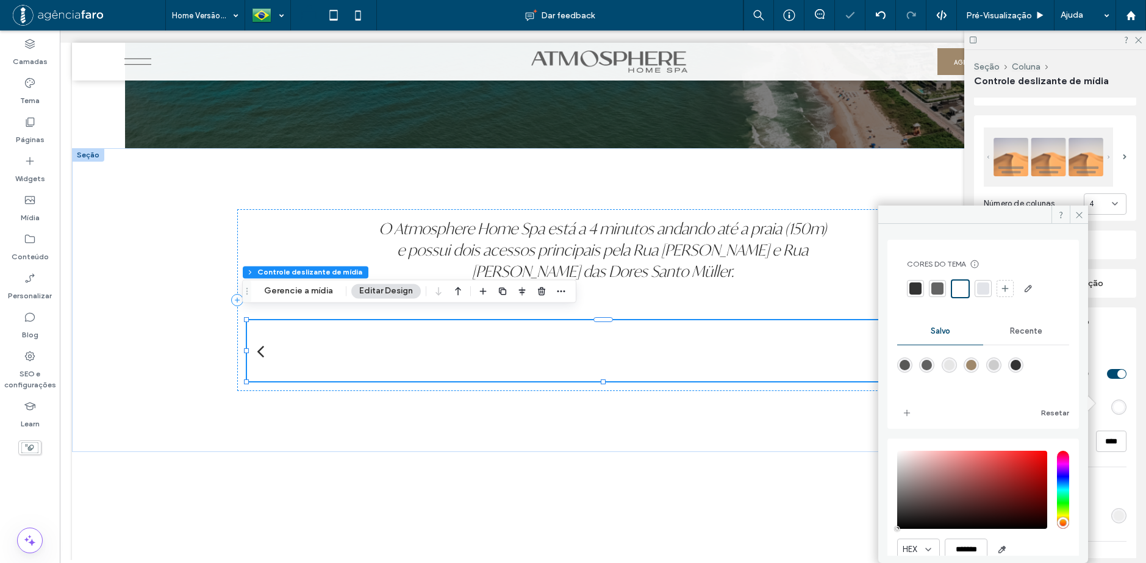
click at [1016, 335] on span "Recente" at bounding box center [1026, 331] width 32 height 10
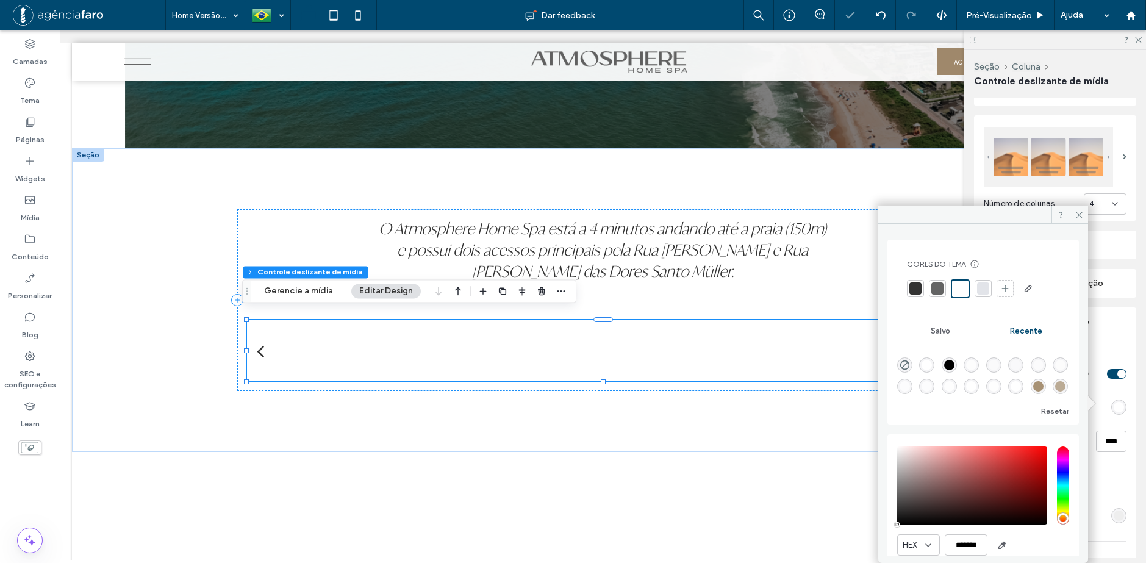
click at [911, 362] on div at bounding box center [983, 374] width 172 height 46
drag, startPoint x: 913, startPoint y: 363, endPoint x: 906, endPoint y: 362, distance: 6.8
click at [910, 362] on div at bounding box center [905, 365] width 16 height 16
click at [904, 362] on icon "rgba(0, 0, 0, 0)" at bounding box center [904, 365] width 10 height 10
type input "*"
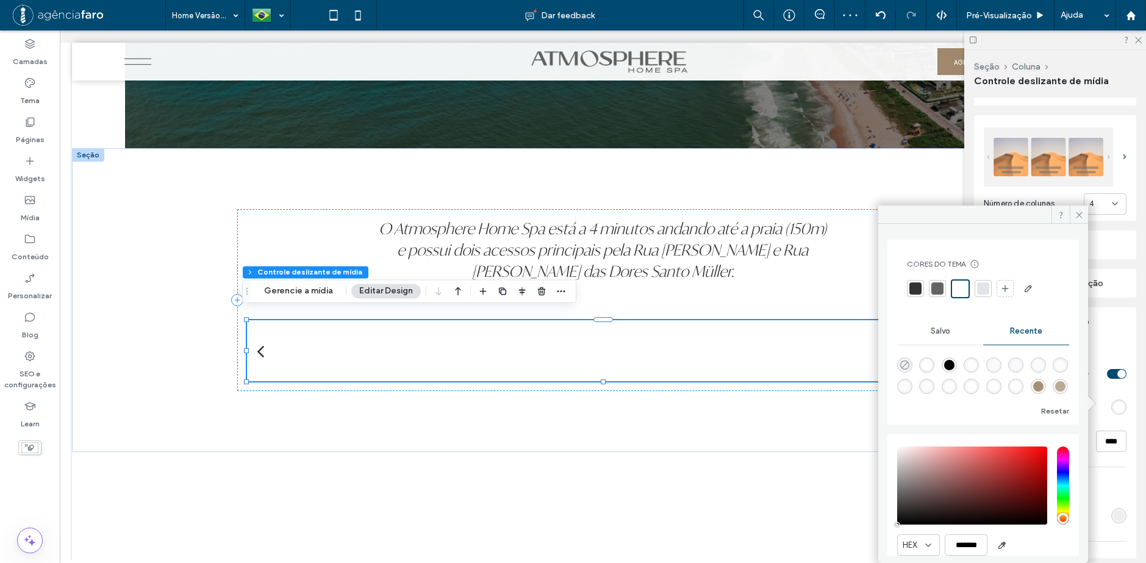
type input "**"
type input "*"
type input "**"
click at [1105, 330] on div "Mídia Mostrar mídia completa Cor de sobreposiçāo Opacidade ** fundo Cor de fund…" at bounding box center [1054, 517] width 143 height 374
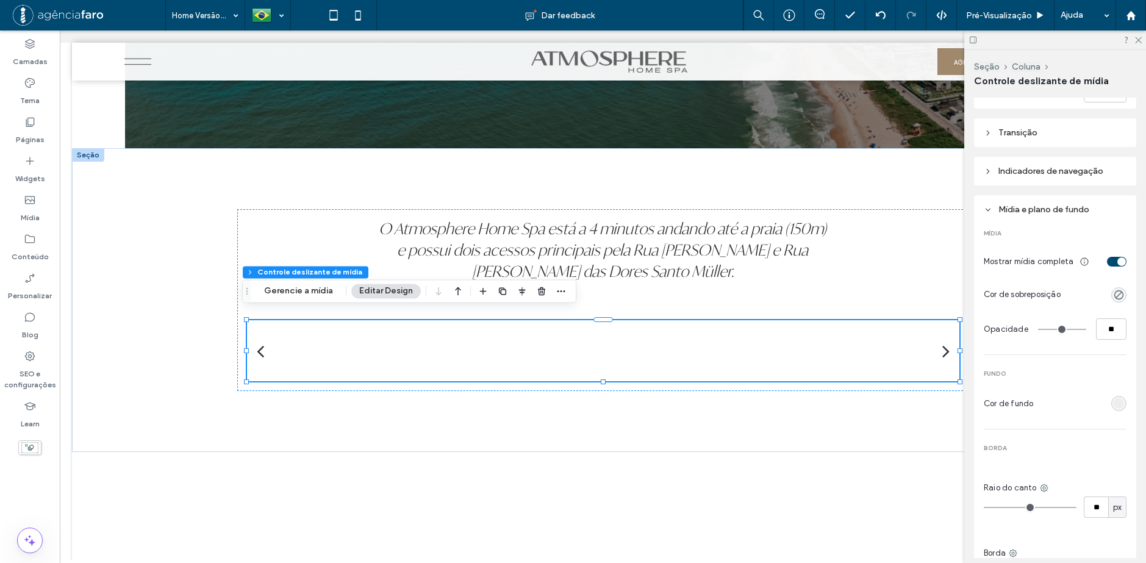
scroll to position [305, 0]
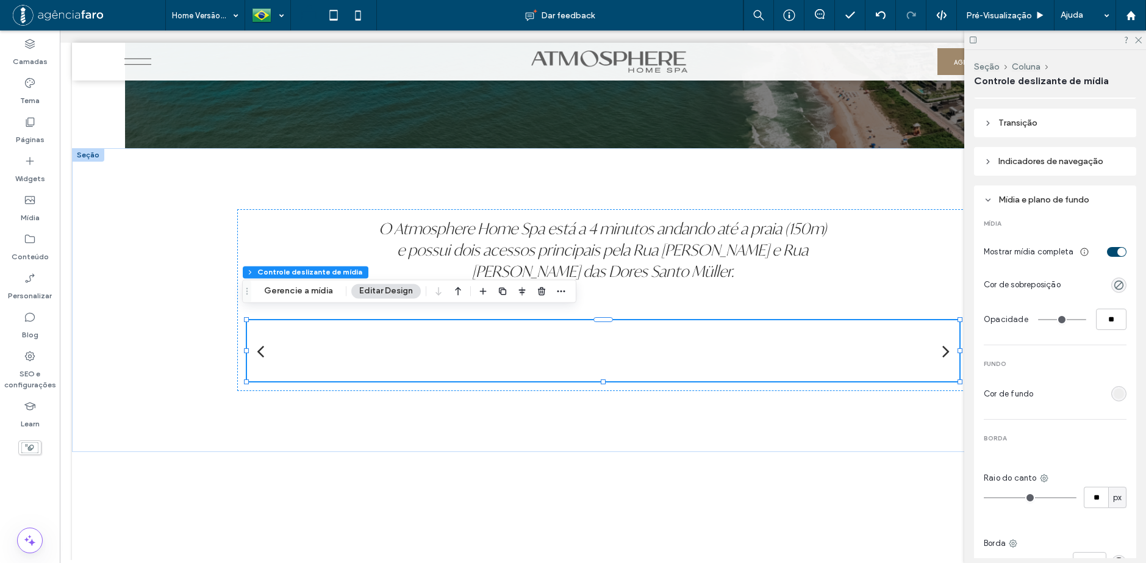
click at [1105, 401] on section "Cor de fundo" at bounding box center [1054, 393] width 143 height 21
click at [1114, 394] on div "rgb(238, 238, 238)" at bounding box center [1118, 393] width 10 height 10
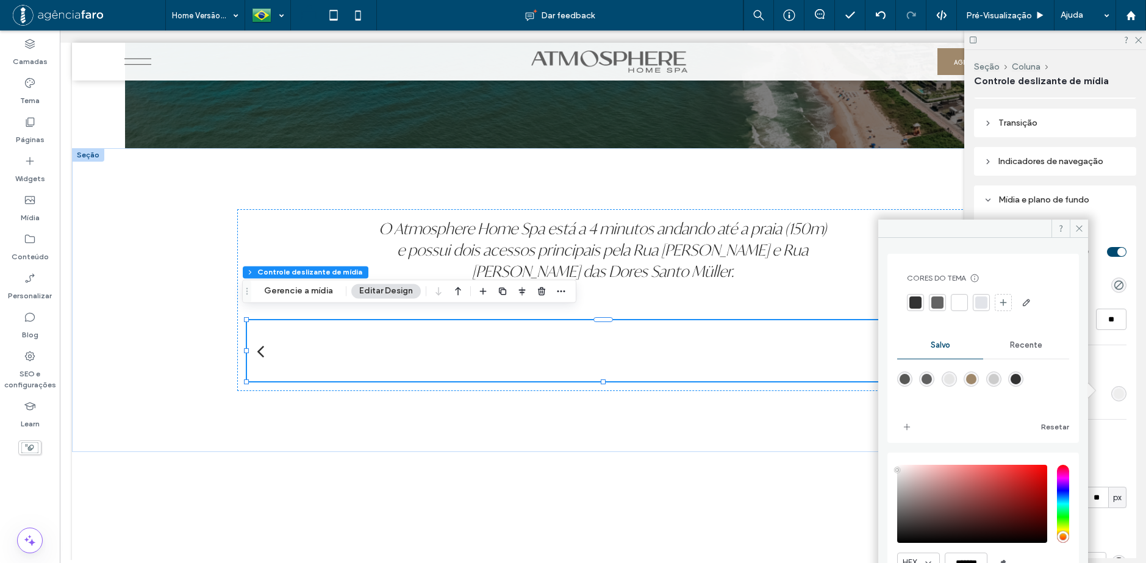
drag, startPoint x: 1009, startPoint y: 340, endPoint x: 971, endPoint y: 356, distance: 41.0
click at [1010, 343] on span "Recente" at bounding box center [1026, 345] width 32 height 10
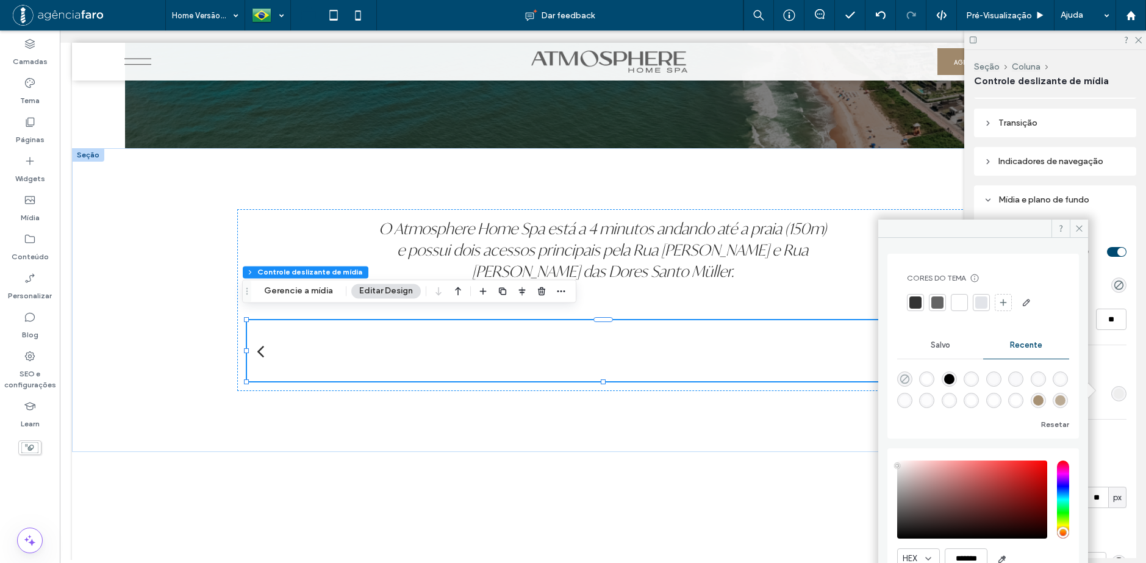
click at [908, 376] on use "rgba(0, 0, 0, 0)" at bounding box center [904, 378] width 9 height 9
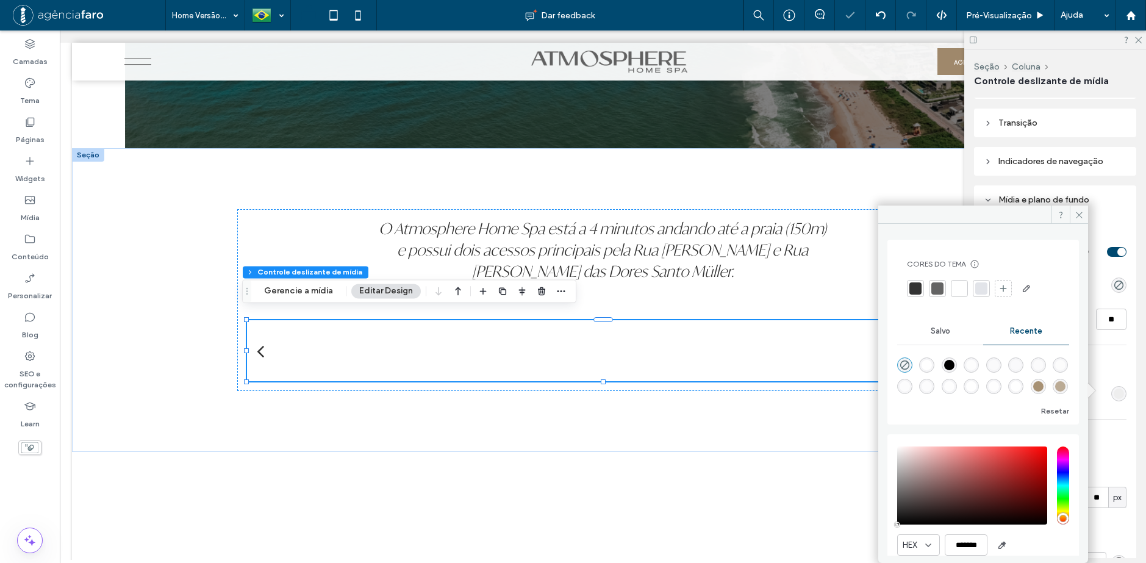
type input "*******"
type input "*"
type input "**"
click at [786, 435] on div "O Atmosphere Home Spa está a 4 minutos andando até a praia (150m) e possui dois…" at bounding box center [603, 300] width 732 height 304
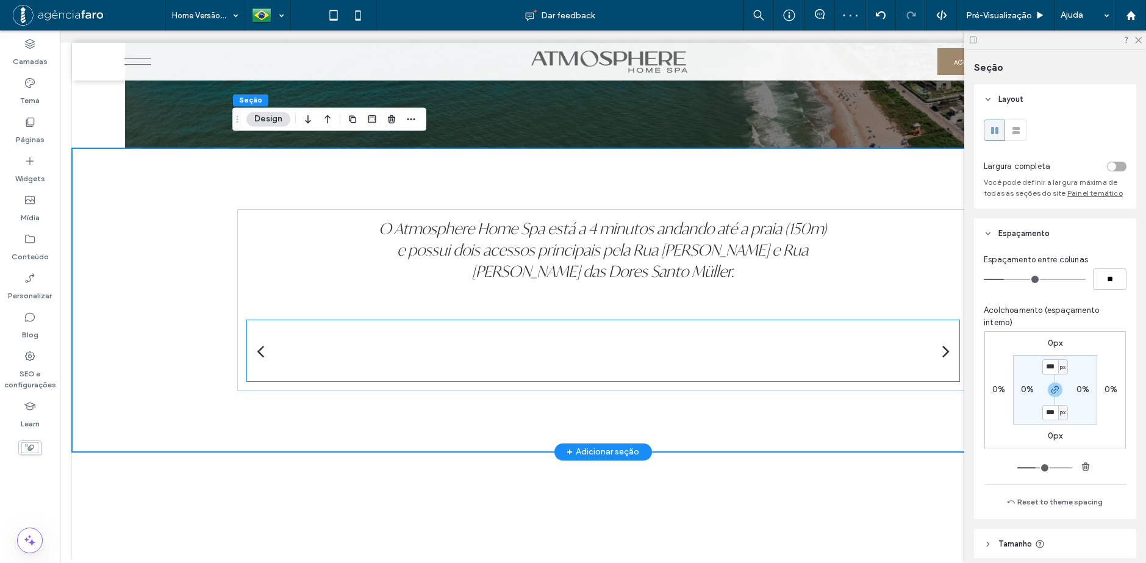
click at [649, 302] on div at bounding box center [603, 292] width 602 height 18
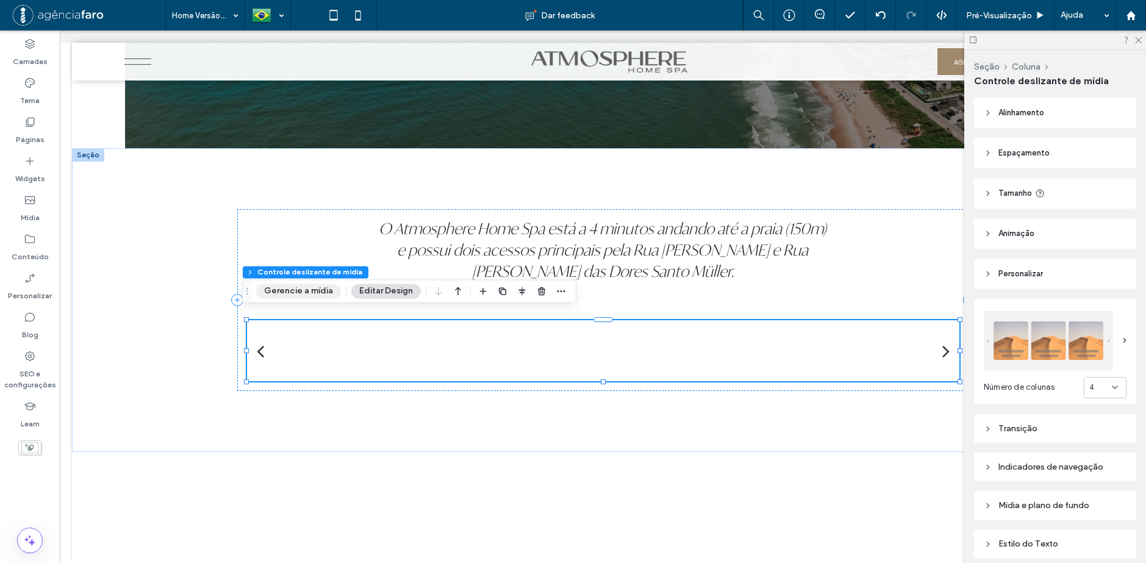
click at [318, 286] on button "Gerencie a mídia" at bounding box center [298, 290] width 85 height 15
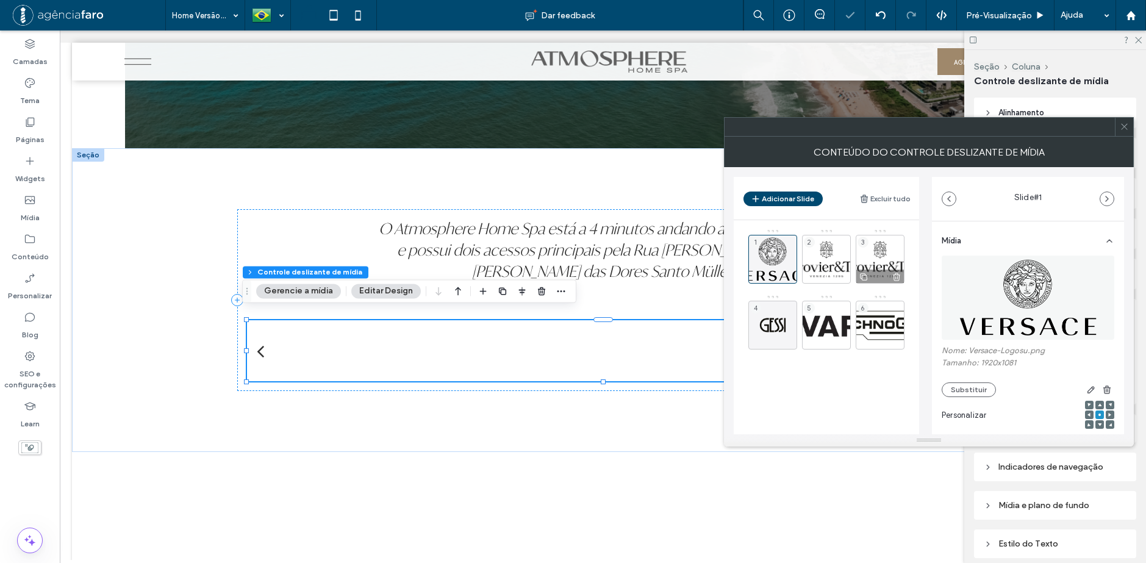
click at [896, 275] on icon at bounding box center [896, 276] width 10 height 11
click at [1124, 127] on icon at bounding box center [1123, 126] width 9 height 9
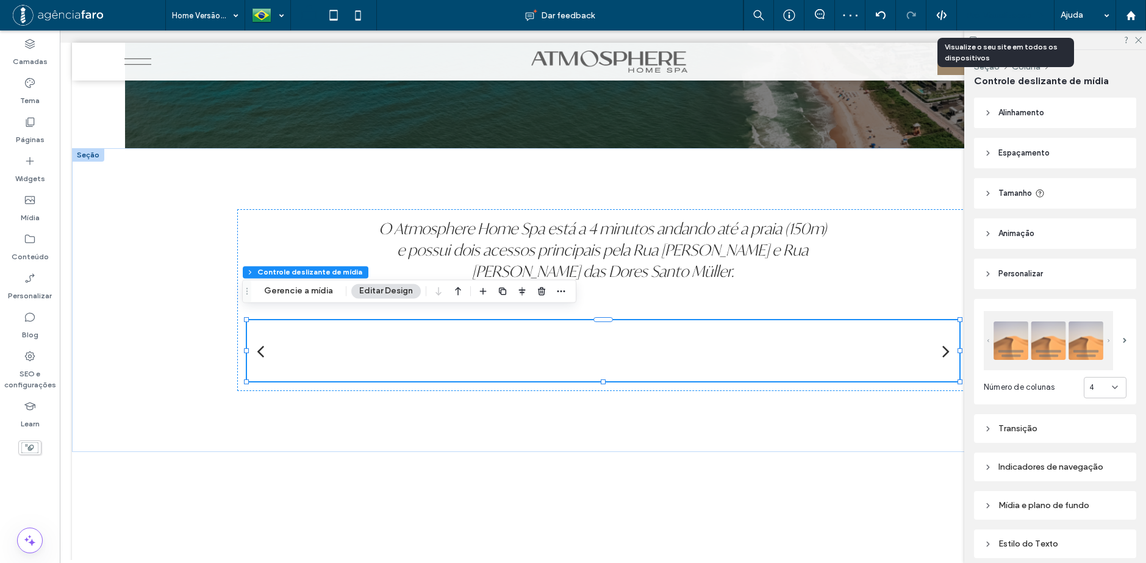
click at [972, 15] on span "Pré-Visualizaçāo" at bounding box center [999, 15] width 66 height 10
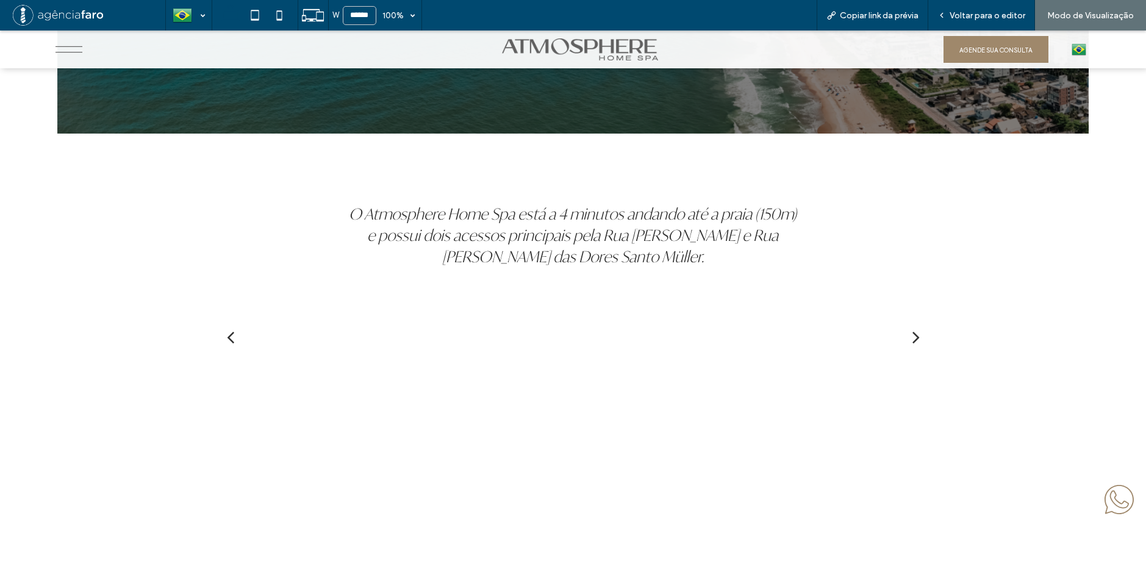
scroll to position [5227, 0]
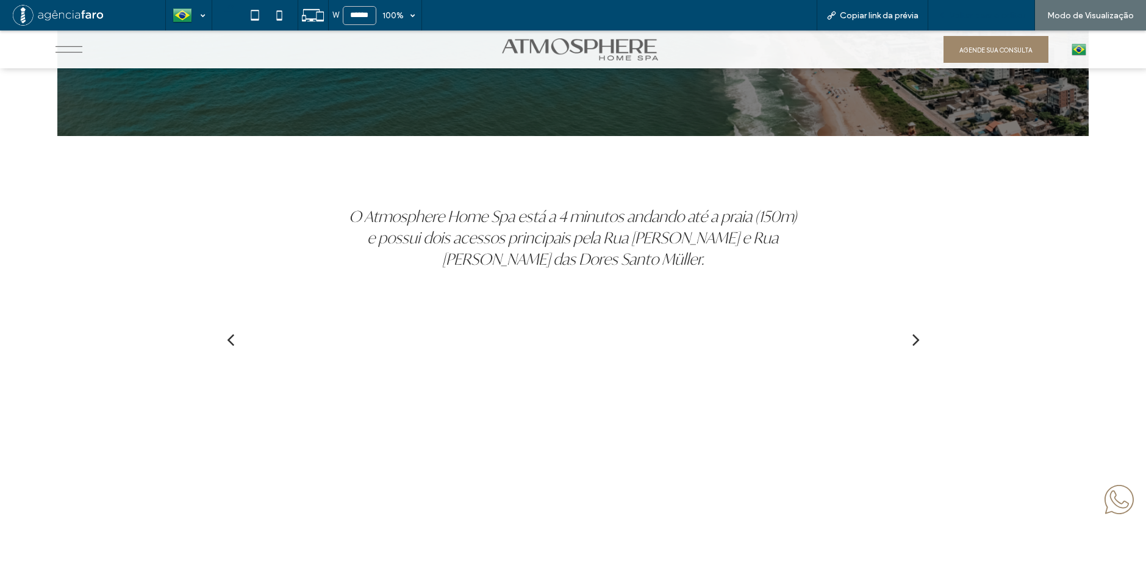
click at [972, 9] on div "Voltar para o editor" at bounding box center [981, 15] width 107 height 30
click at [983, 4] on div "Voltar para o editor" at bounding box center [981, 15] width 107 height 30
click at [949, 9] on div "Voltar para o editor" at bounding box center [981, 15] width 107 height 30
click at [973, 19] on span "Voltar para o editor" at bounding box center [987, 15] width 76 height 10
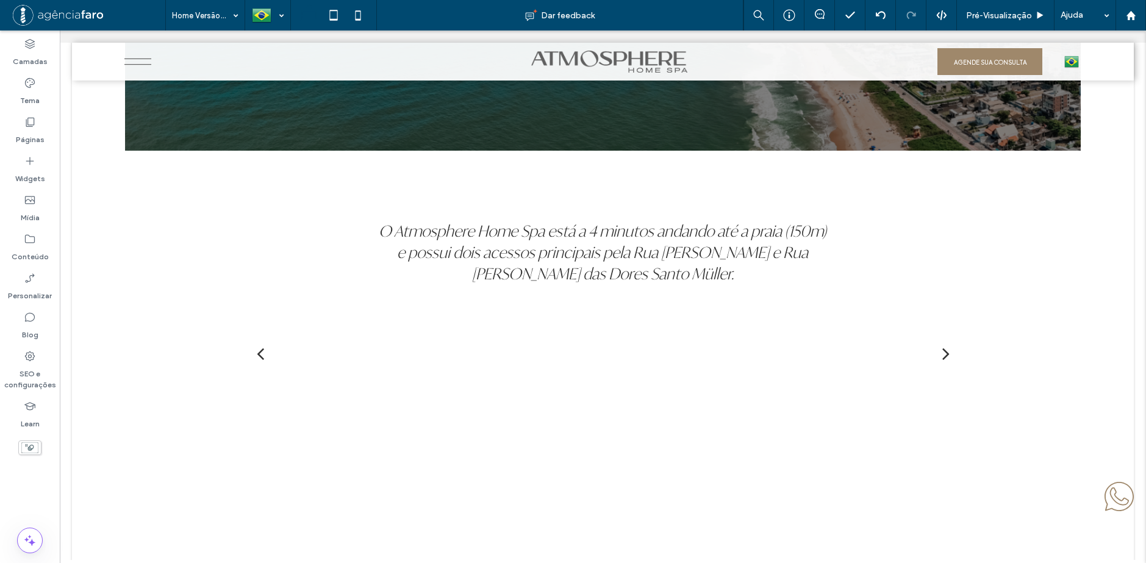
scroll to position [5230, 0]
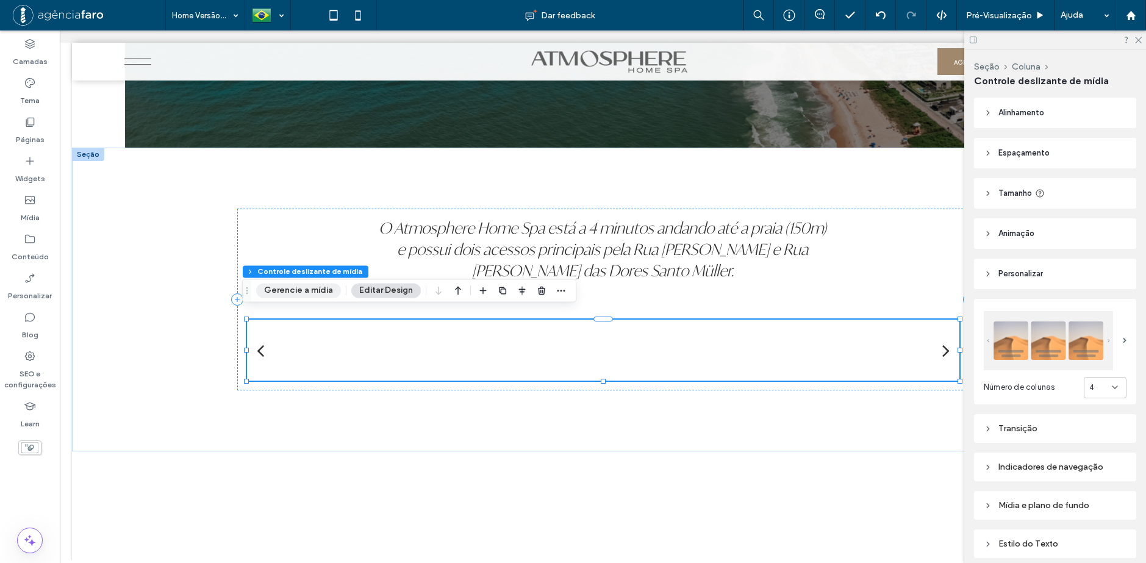
click at [304, 287] on button "Gerencie a mídia" at bounding box center [298, 290] width 85 height 15
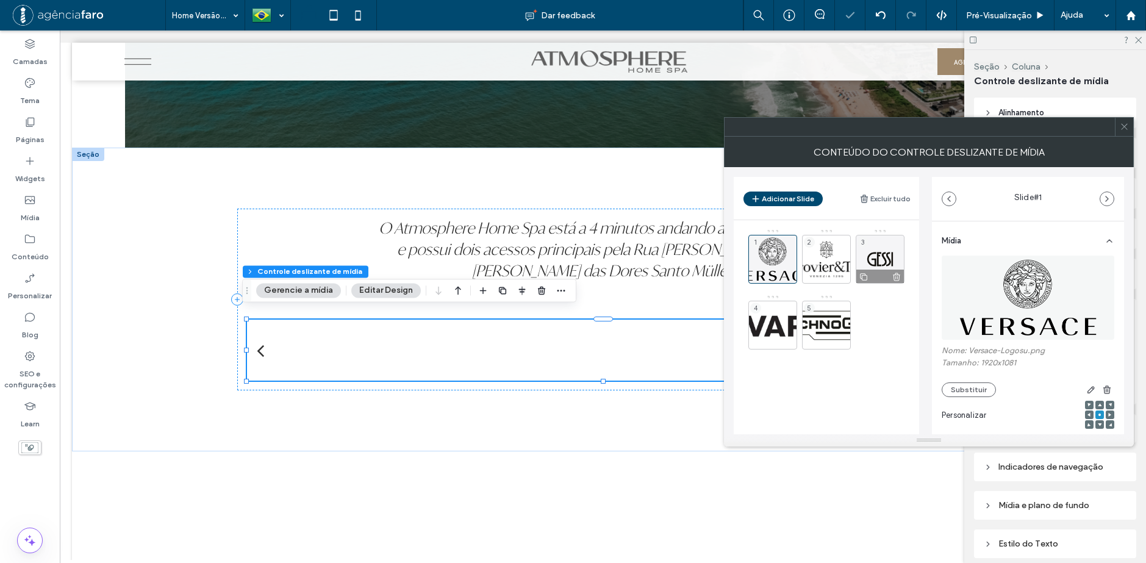
click at [871, 254] on div "3" at bounding box center [879, 259] width 49 height 49
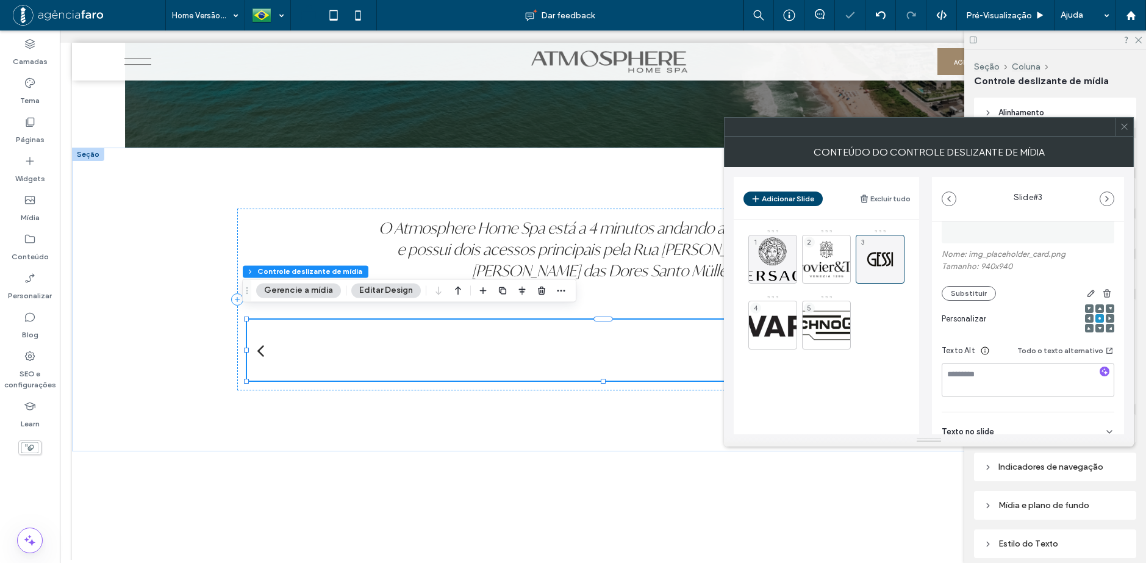
scroll to position [122, 0]
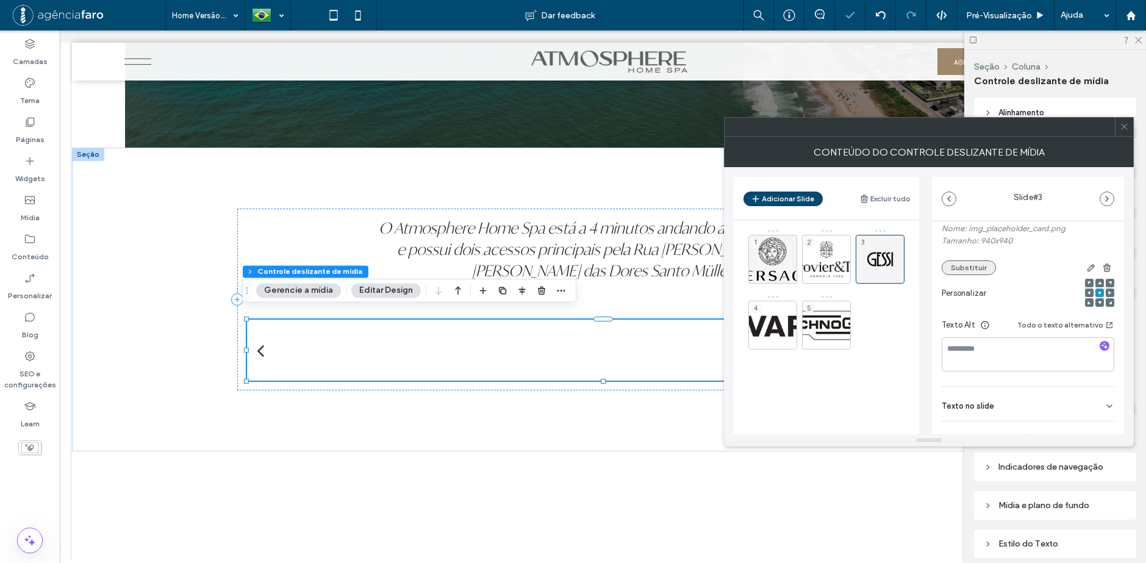
click at [971, 268] on button "Substituir" at bounding box center [968, 267] width 54 height 15
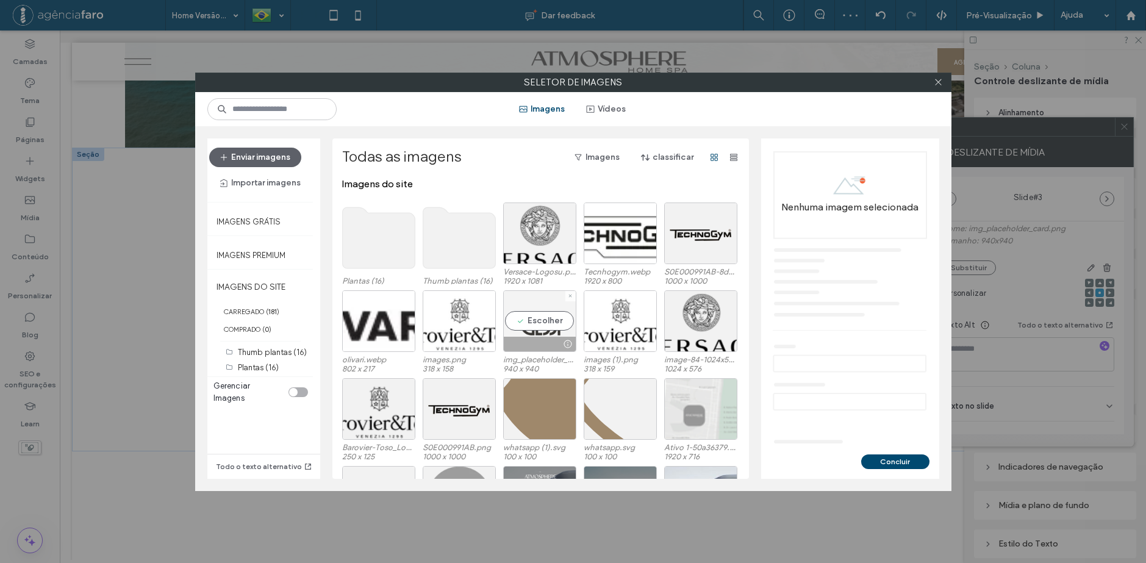
click at [554, 316] on div "Escolher" at bounding box center [539, 321] width 73 height 62
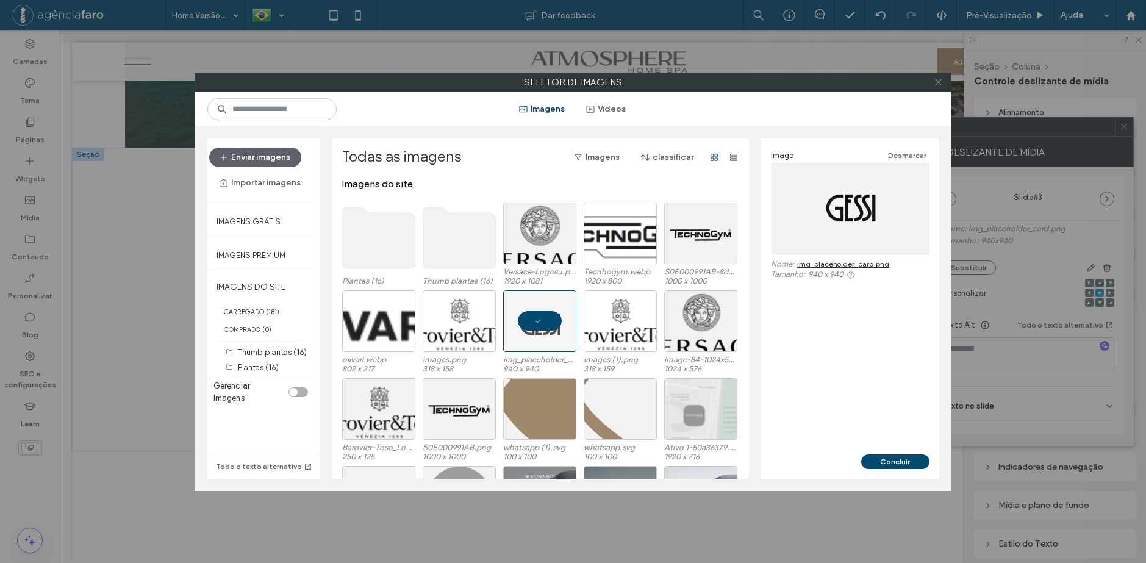
click at [939, 78] on icon at bounding box center [937, 81] width 9 height 9
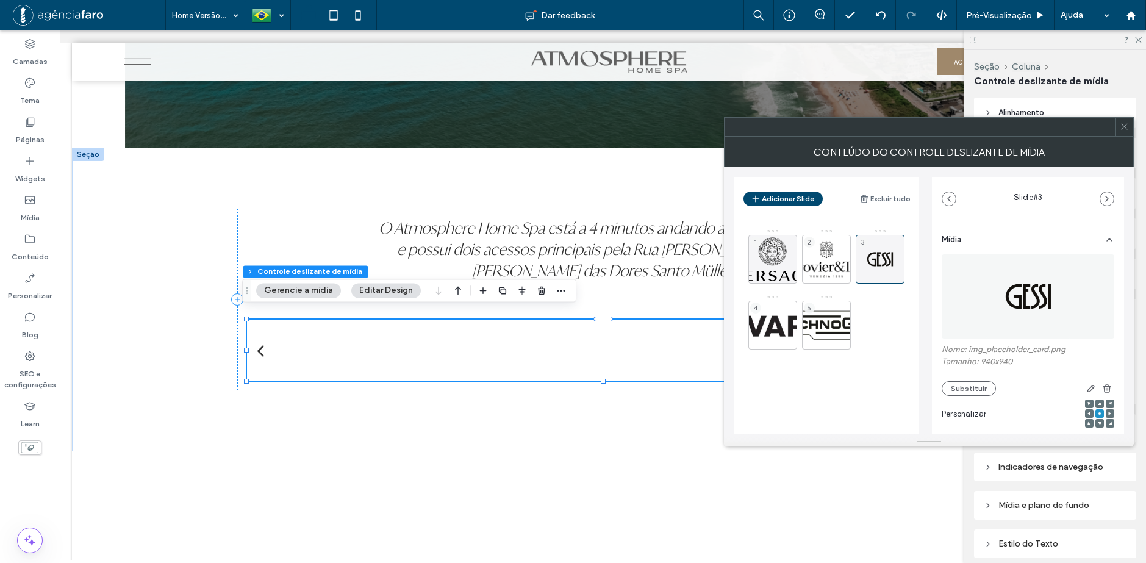
scroll to position [0, 0]
click at [1122, 128] on icon at bounding box center [1123, 126] width 9 height 9
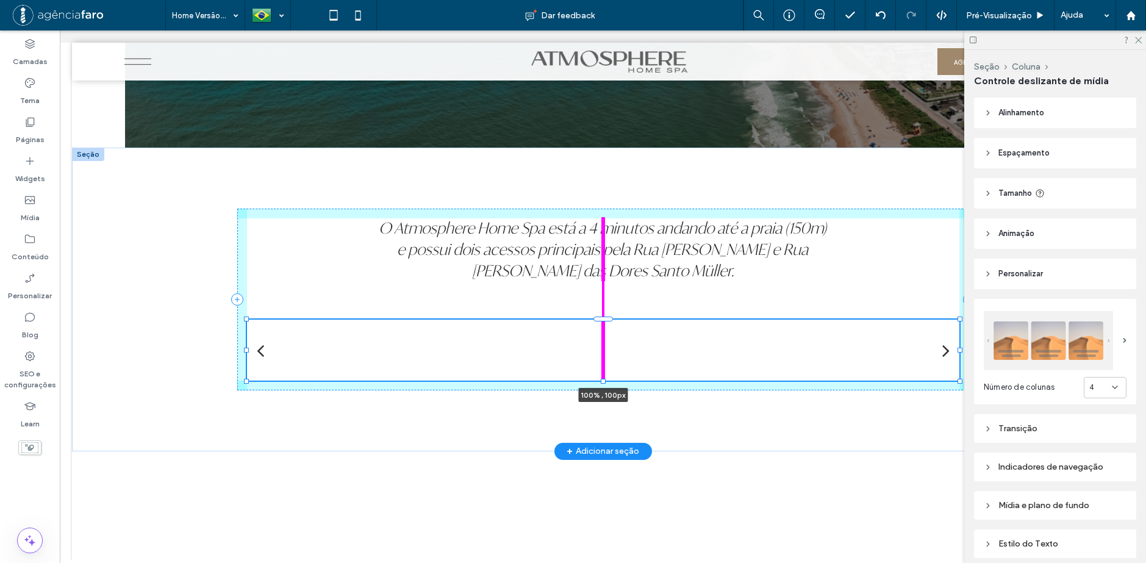
click at [601, 378] on div at bounding box center [603, 380] width 5 height 5
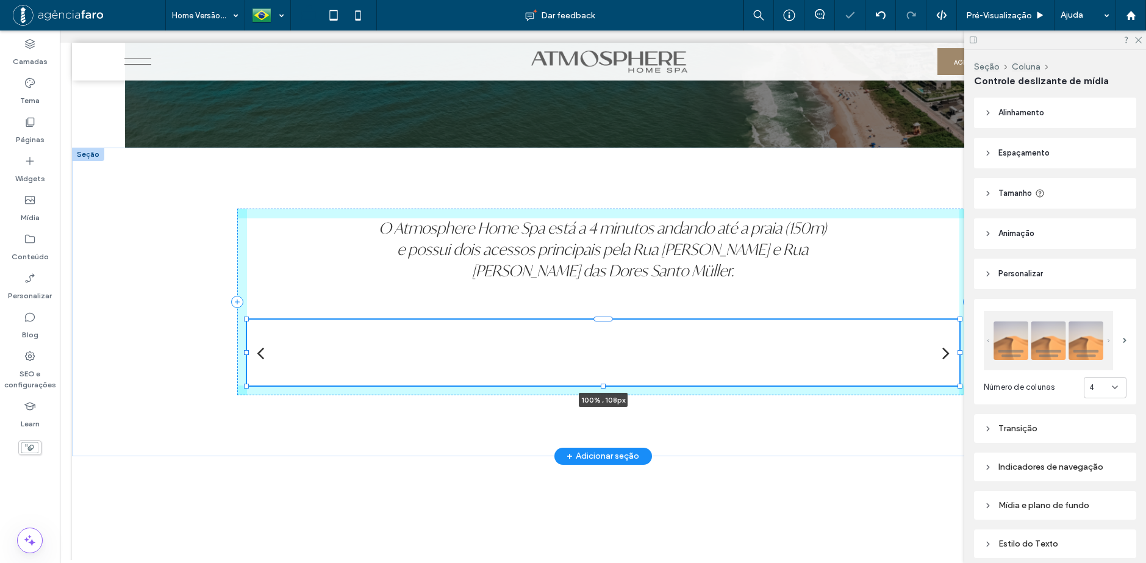
click at [599, 373] on div "O Atmosphere Home Spa está a 4 minutos andando até a praia (150m) e possui dois…" at bounding box center [603, 302] width 732 height 308
type input "***"
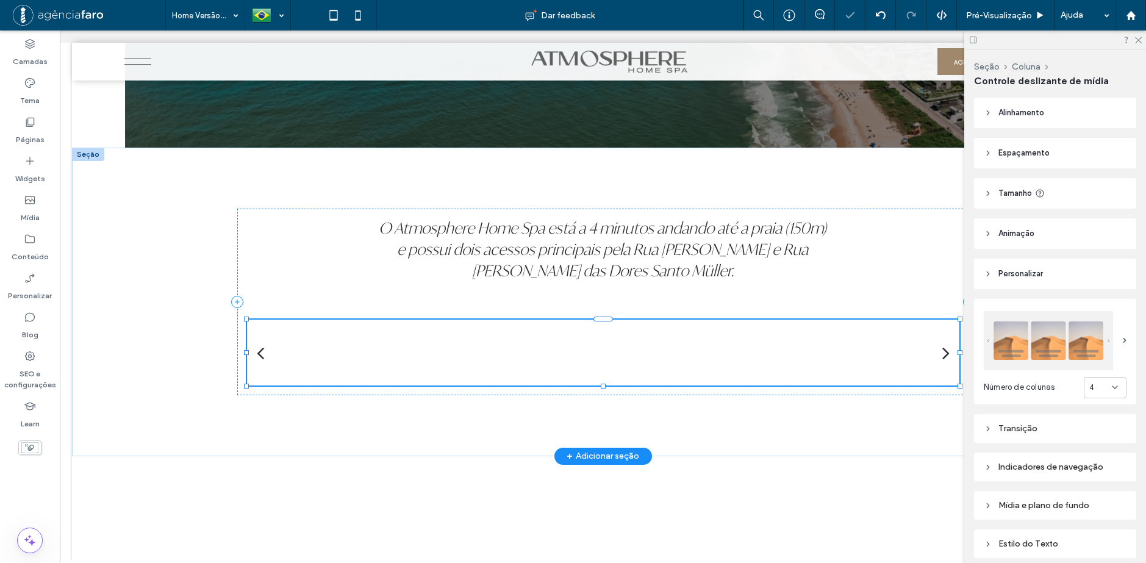
type input "***"
click at [739, 421] on div "O Atmosphere Home Spa está a 4 minutos andando até a praia (150m) e possui dois…" at bounding box center [603, 302] width 732 height 308
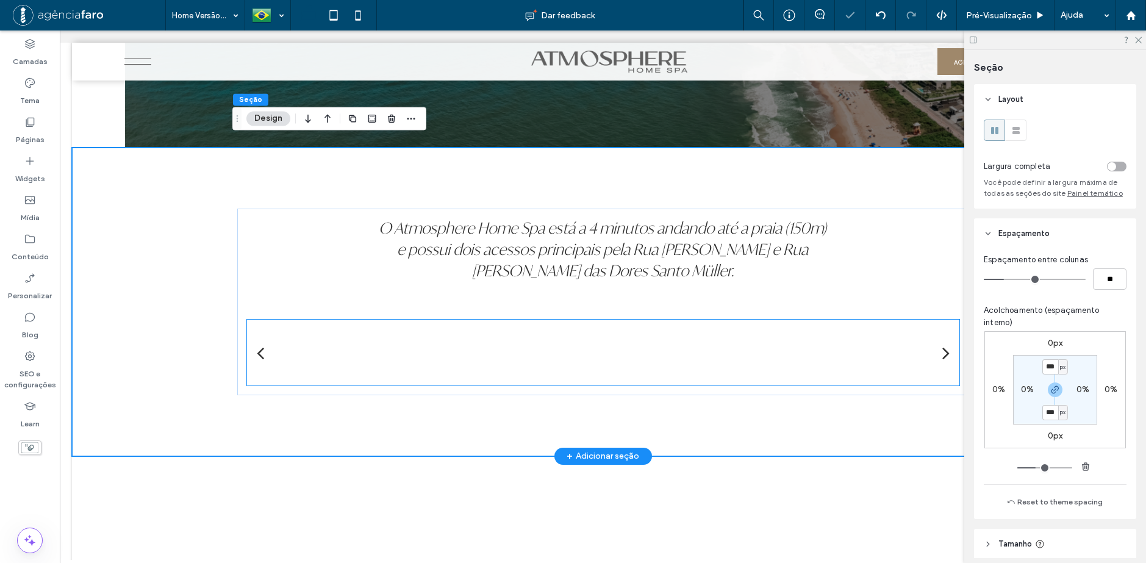
click at [737, 301] on div at bounding box center [603, 292] width 602 height 18
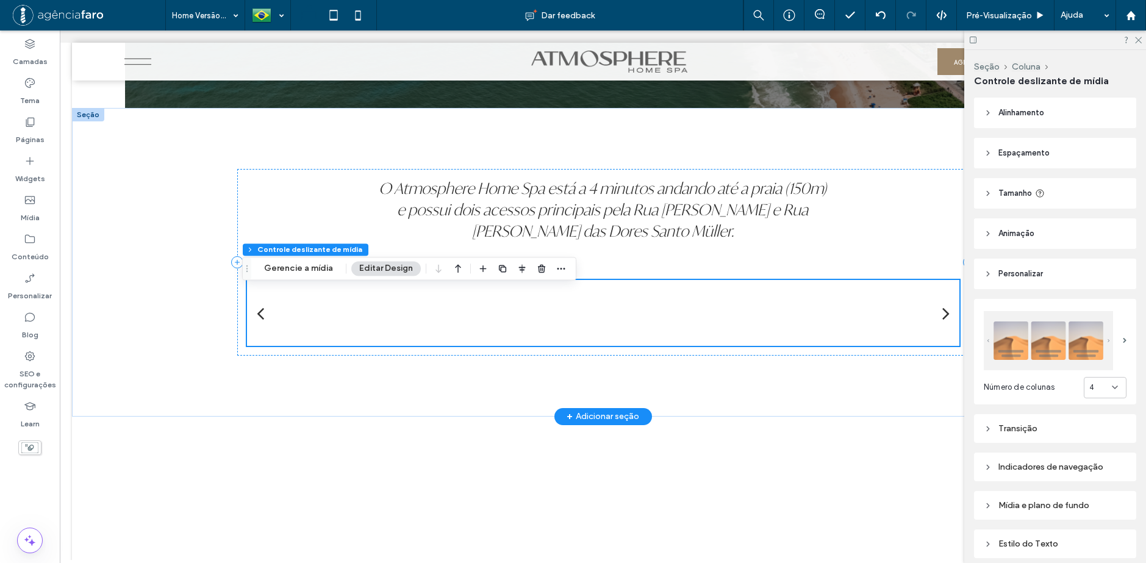
scroll to position [5291, 0]
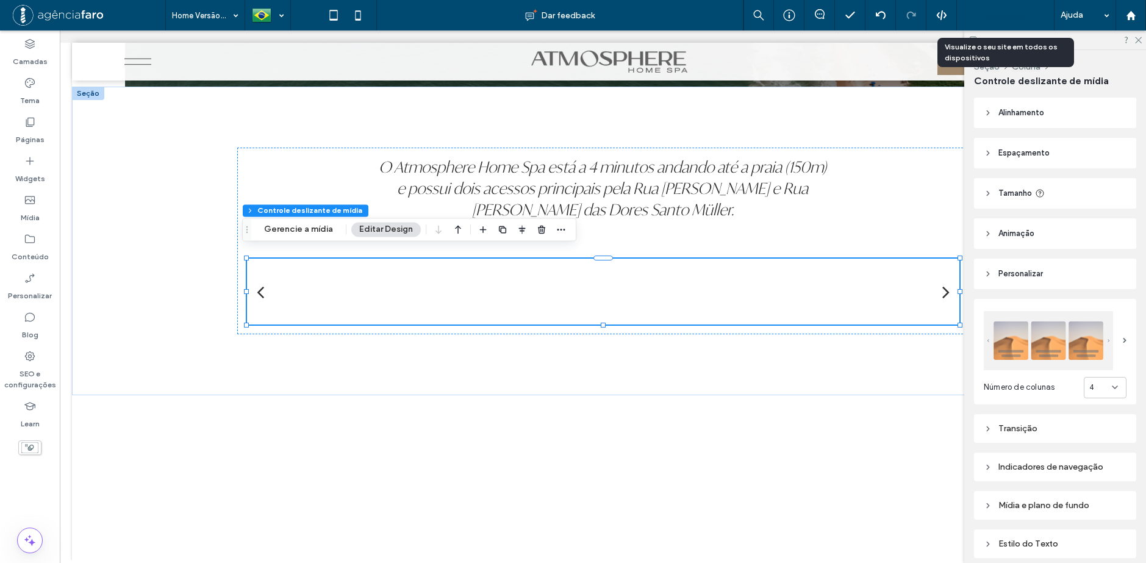
click at [984, 13] on span "Pré-Visualizaçāo" at bounding box center [999, 15] width 66 height 10
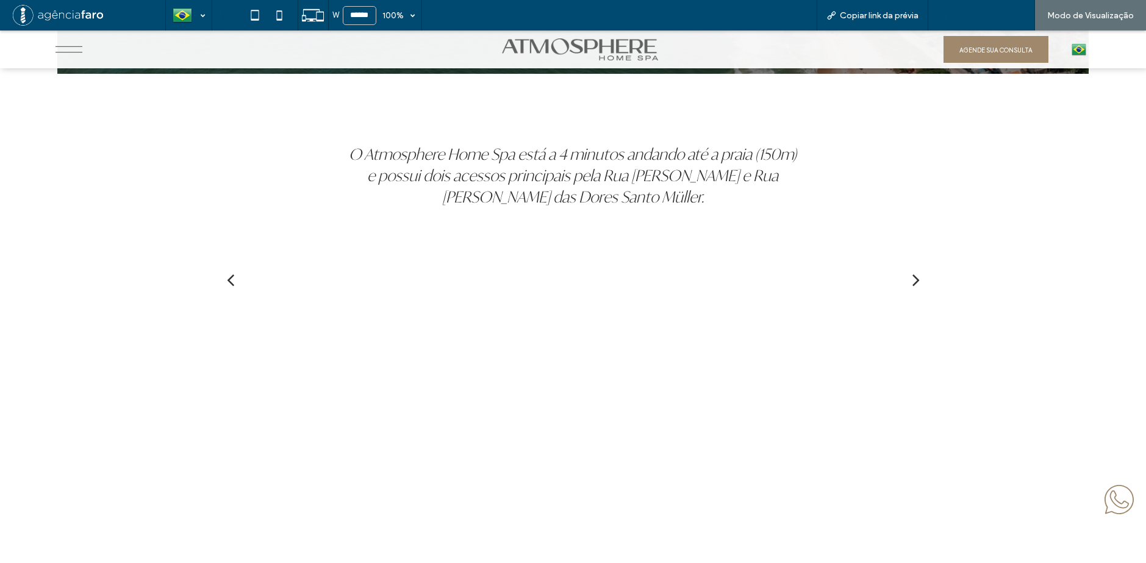
scroll to position [5288, 0]
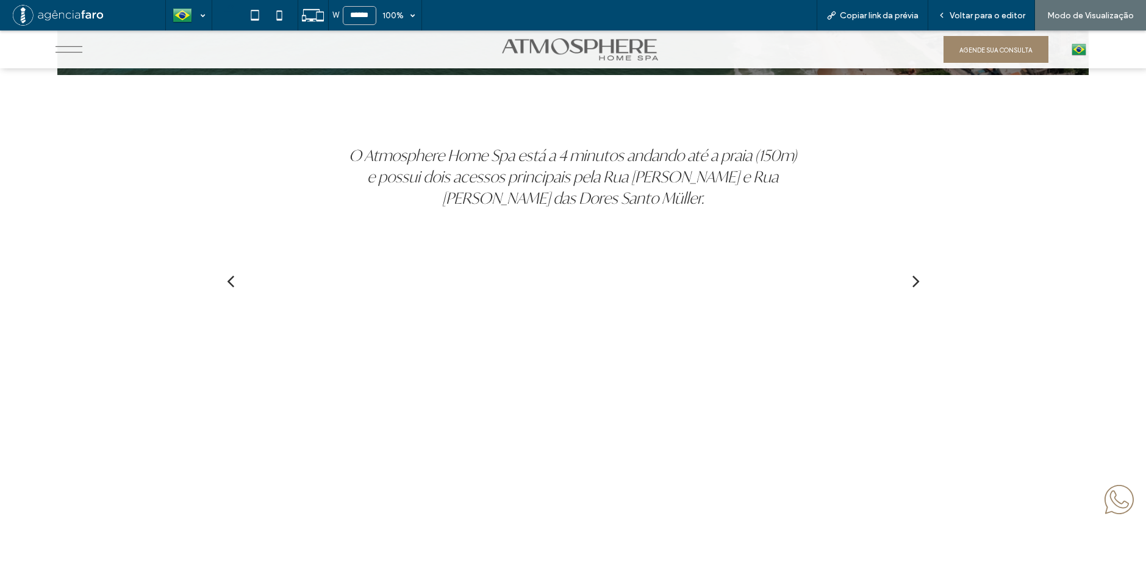
click at [912, 283] on div "next" at bounding box center [915, 280] width 7 height 21
click at [838, 352] on div "O Atmosphere Home Spa está a 4 minutos andando até a praia (150m) e possui dois…" at bounding box center [573, 229] width 732 height 308
click at [979, 13] on span "Voltar para o editor" at bounding box center [987, 15] width 76 height 10
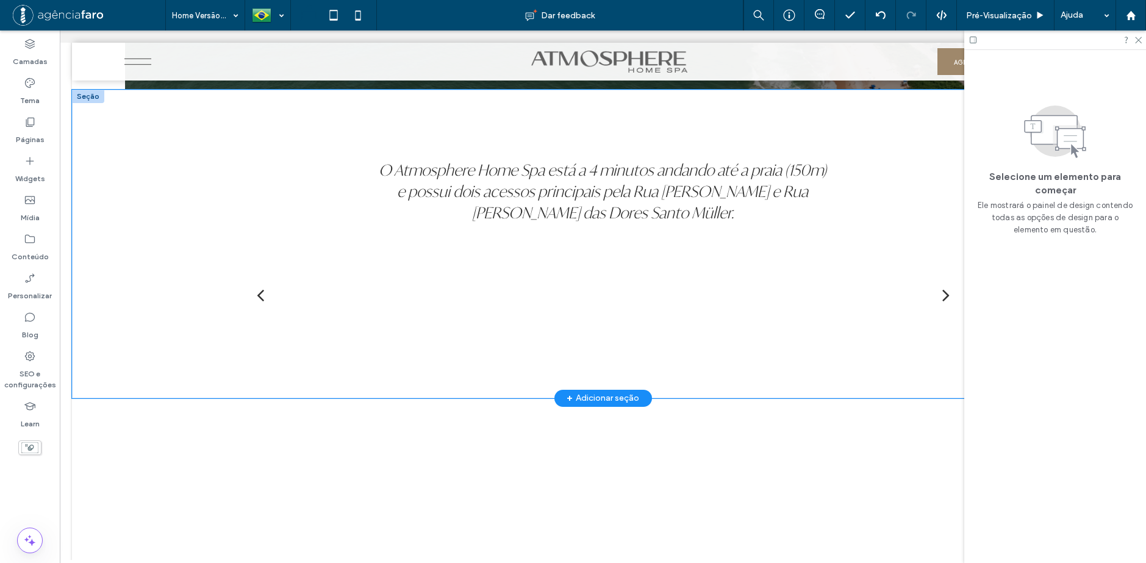
scroll to position [5290, 0]
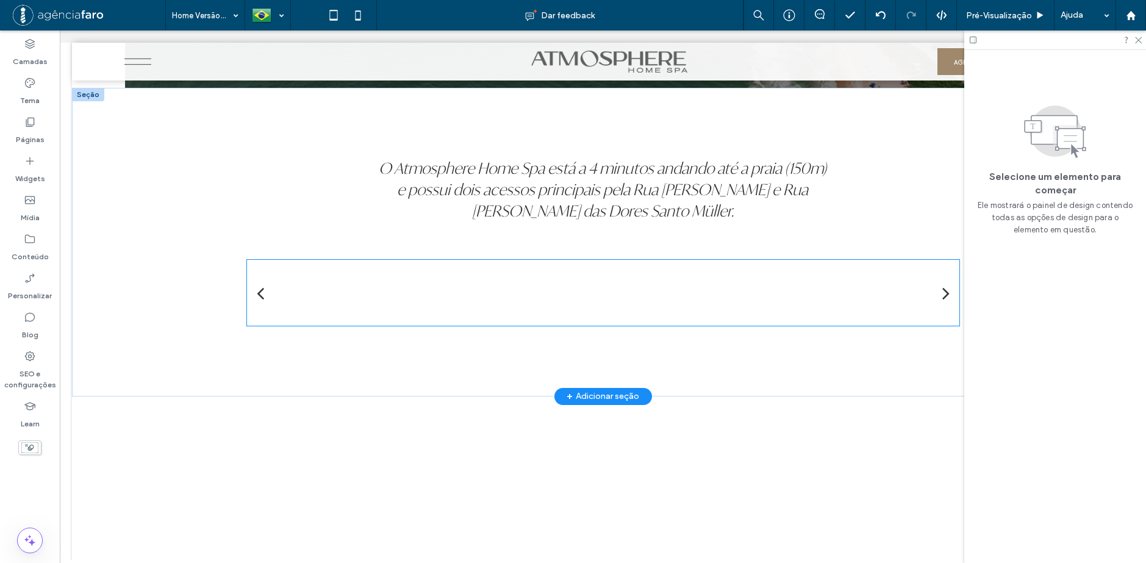
click at [635, 241] on div at bounding box center [603, 232] width 602 height 18
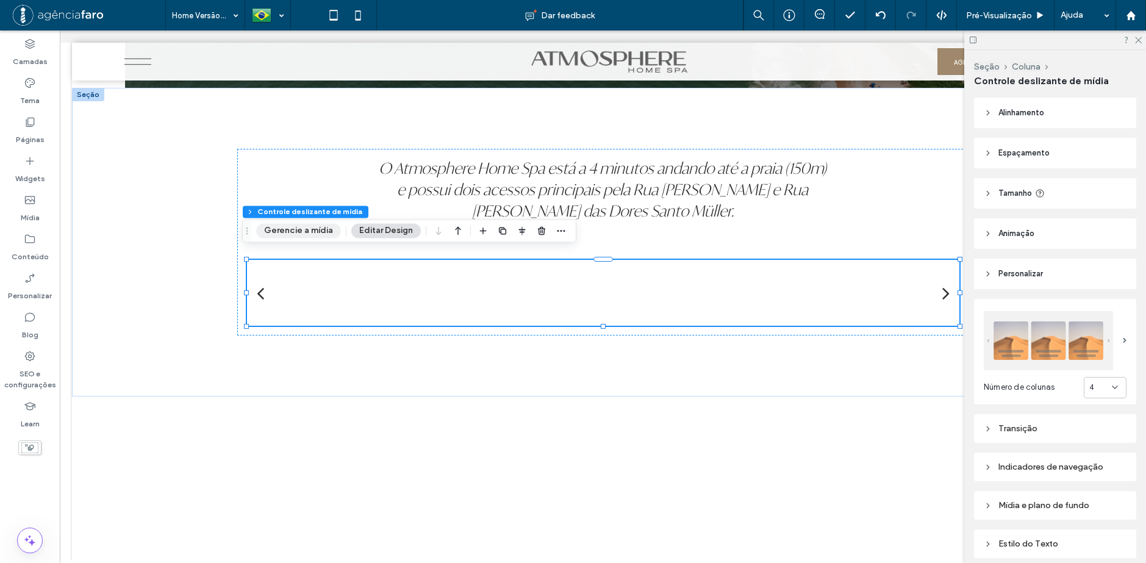
click at [308, 227] on button "Gerencie a mídia" at bounding box center [298, 230] width 85 height 15
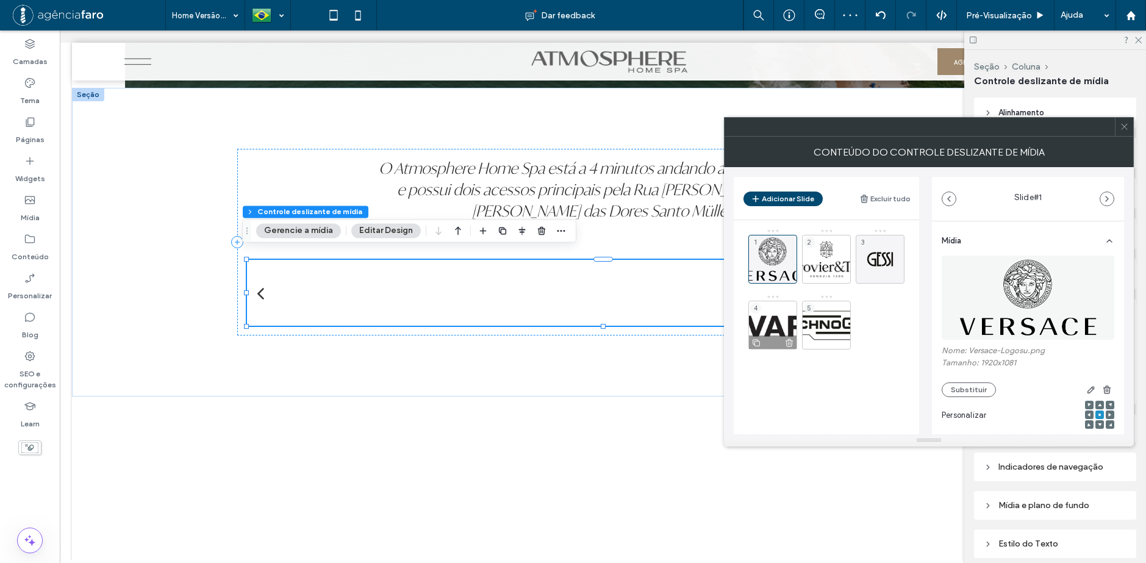
click at [782, 318] on div "4" at bounding box center [772, 325] width 49 height 49
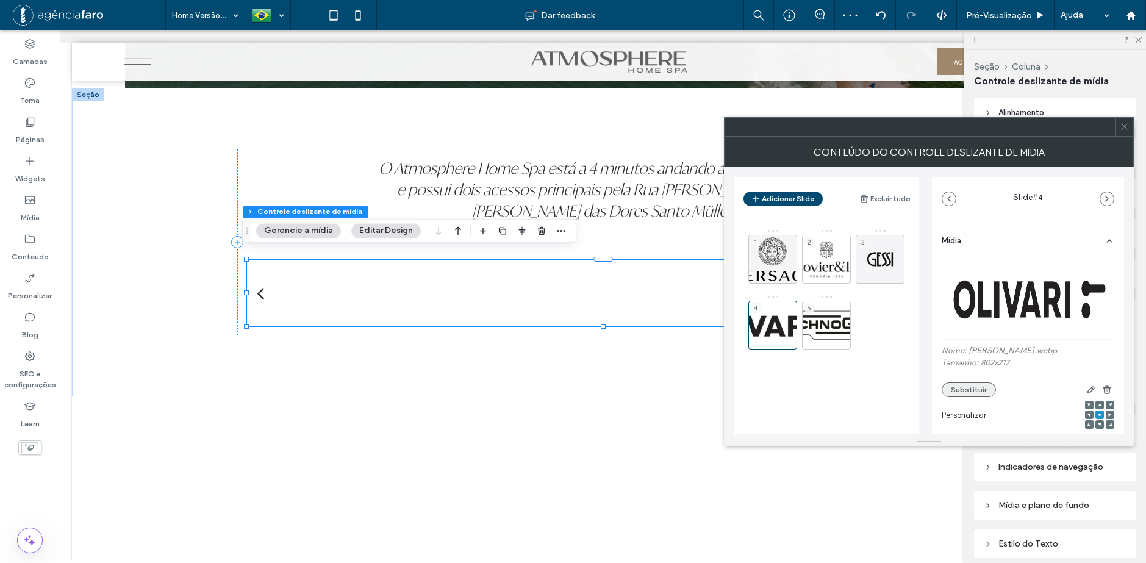
click at [969, 389] on button "Substituir" at bounding box center [968, 389] width 54 height 15
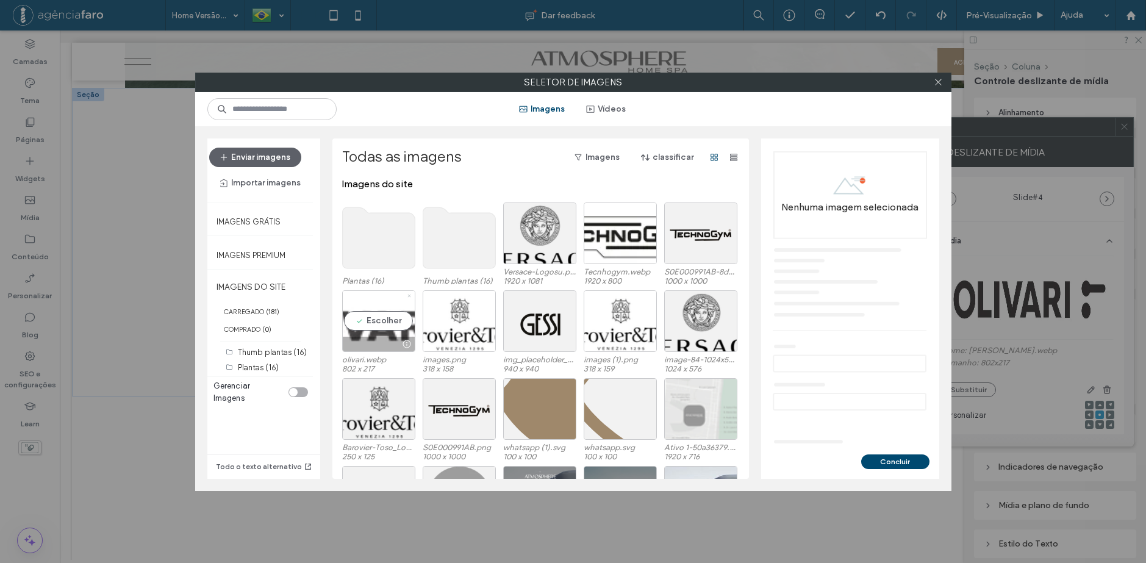
click at [407, 295] on icon at bounding box center [409, 295] width 5 height 5
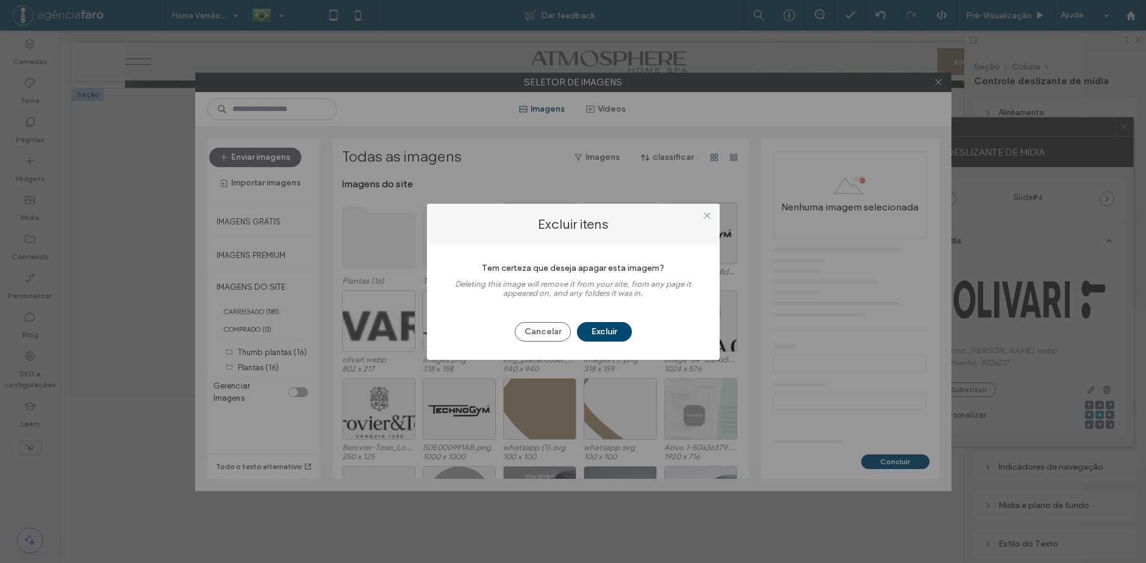
drag, startPoint x: 601, startPoint y: 326, endPoint x: 572, endPoint y: 326, distance: 28.7
click at [601, 327] on button "Excluir" at bounding box center [604, 332] width 55 height 20
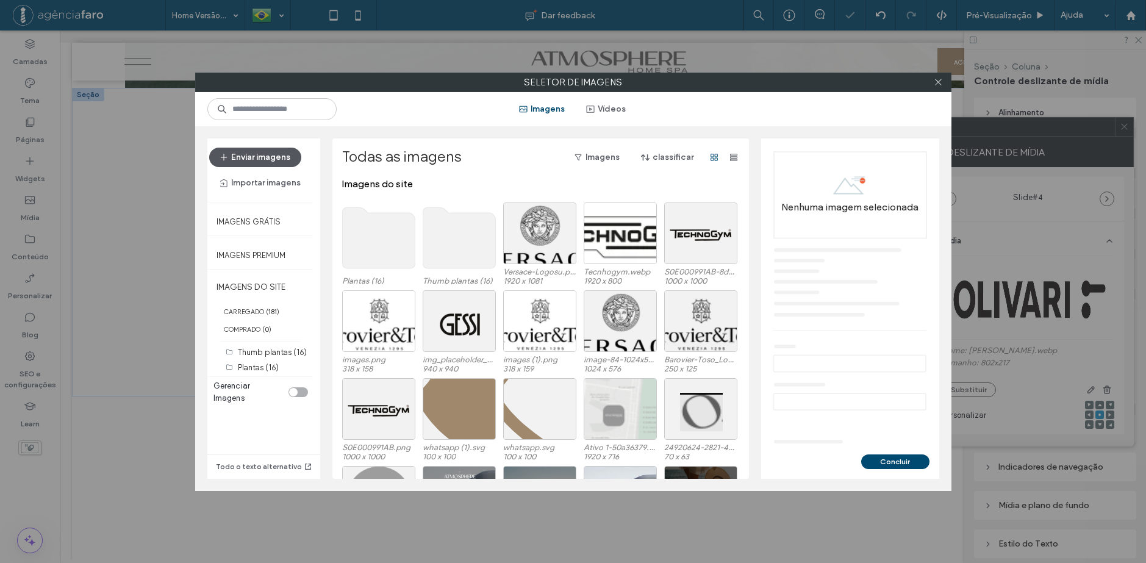
click at [255, 156] on button "Enviar imagens" at bounding box center [255, 158] width 92 height 20
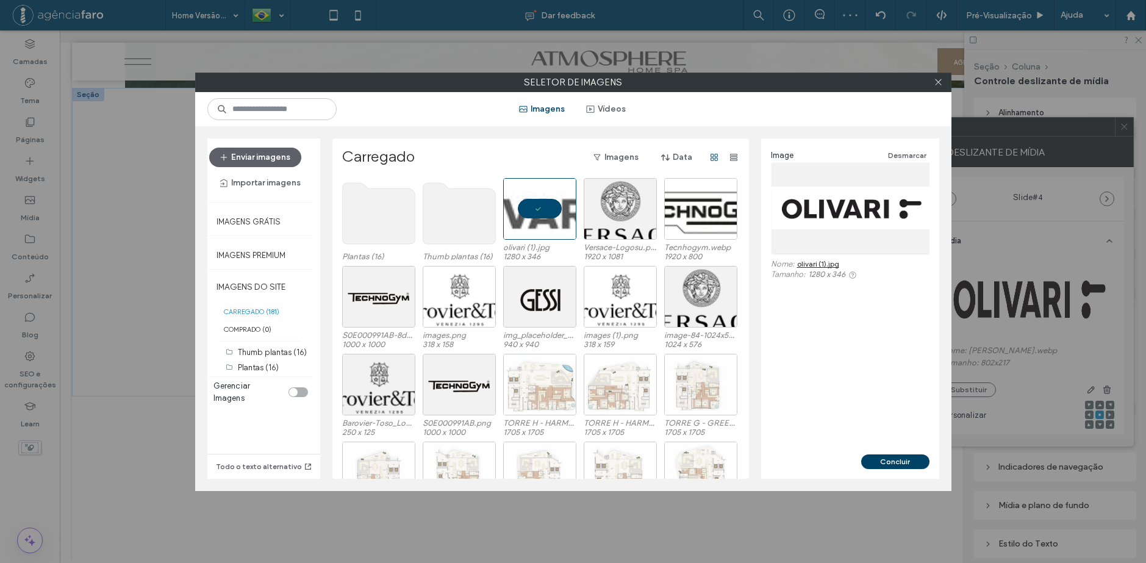
click at [910, 459] on button "Concluir" at bounding box center [895, 461] width 68 height 15
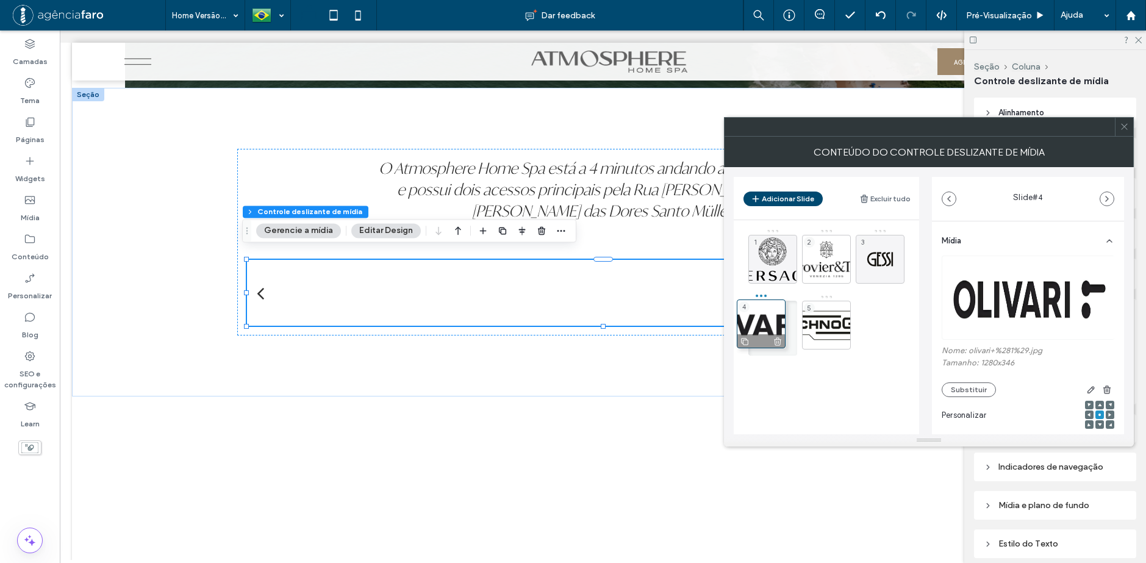
drag, startPoint x: 780, startPoint y: 332, endPoint x: 766, endPoint y: 332, distance: 14.0
click at [1127, 122] on icon at bounding box center [1123, 126] width 9 height 9
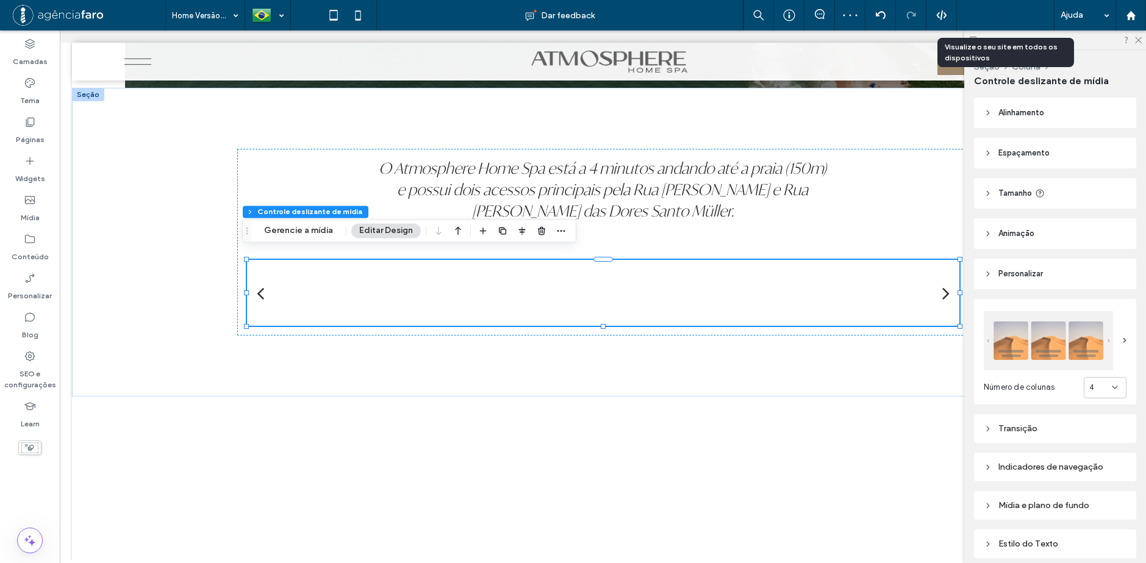
click at [999, 16] on span "Pré-Visualizaçāo" at bounding box center [999, 15] width 66 height 10
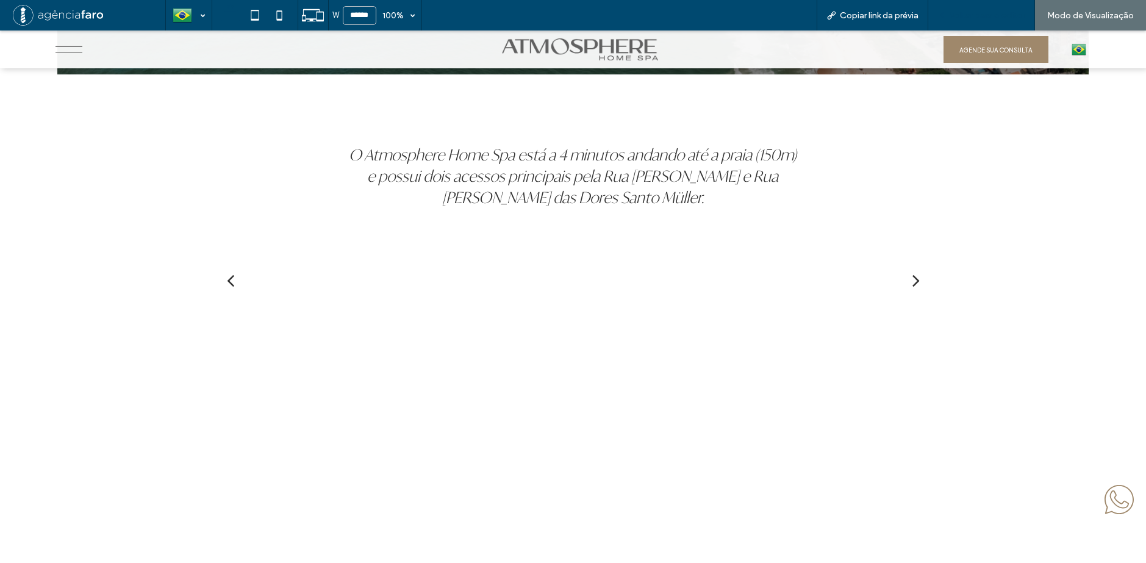
scroll to position [5287, 0]
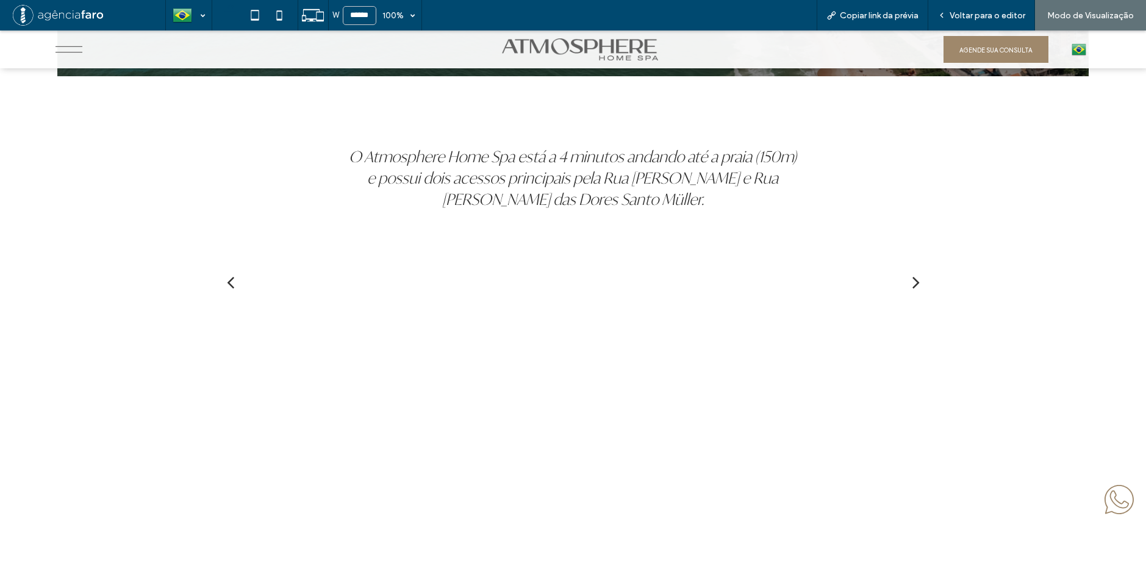
click at [912, 281] on div "next" at bounding box center [915, 281] width 7 height 21
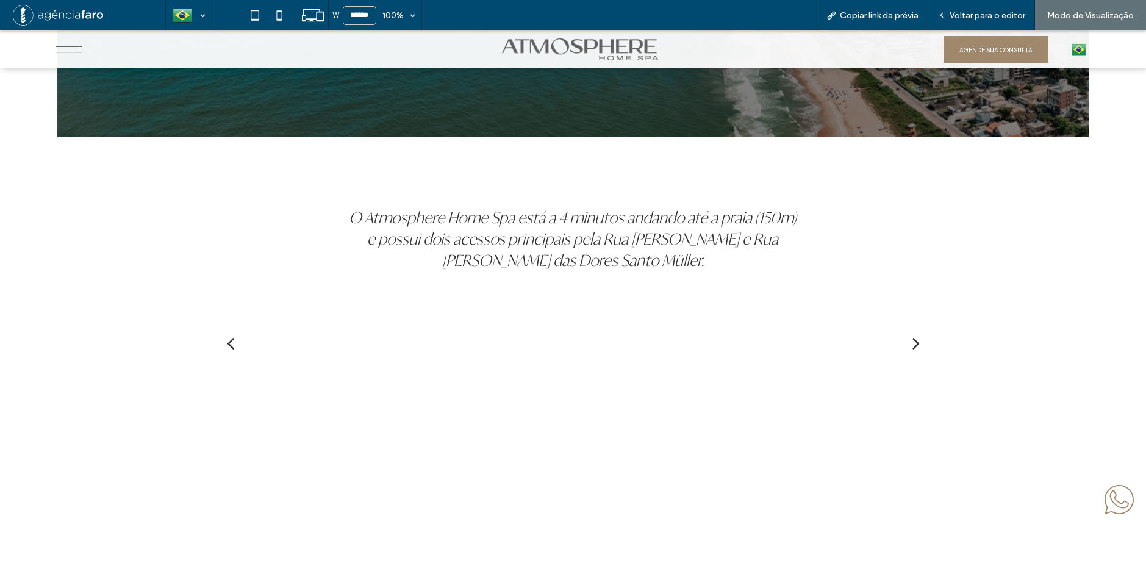
click at [912, 344] on div "next" at bounding box center [915, 342] width 7 height 21
click at [912, 343] on div "next" at bounding box center [915, 342] width 7 height 21
